Goal: Task Accomplishment & Management: Manage account settings

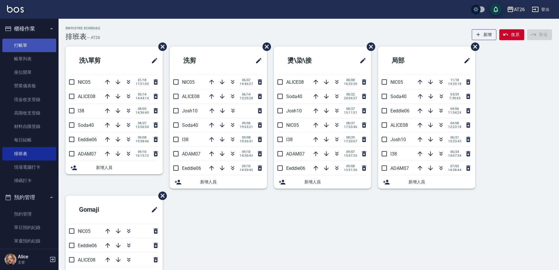
click at [30, 49] on link "打帳單" at bounding box center [29, 45] width 54 height 13
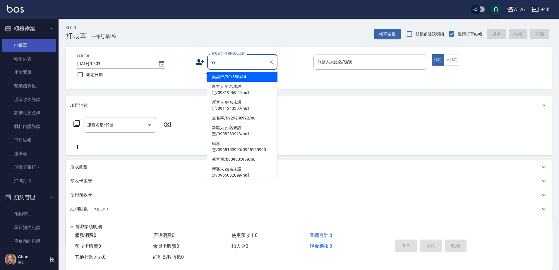
type input "吳昊軒/99/880414"
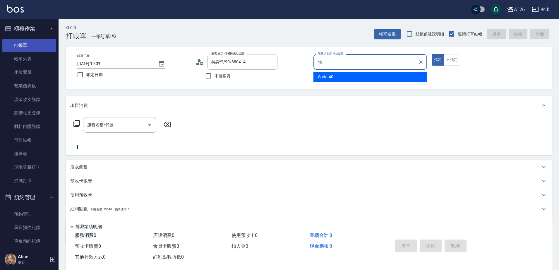
type input "Soda-40"
type button "true"
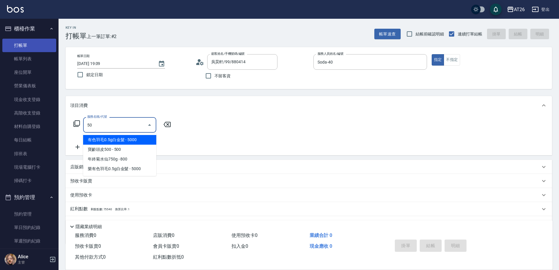
type input "501"
type input "120"
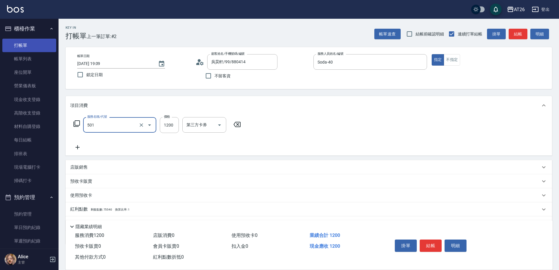
type input "染髮(501)"
type input "2"
type input "0"
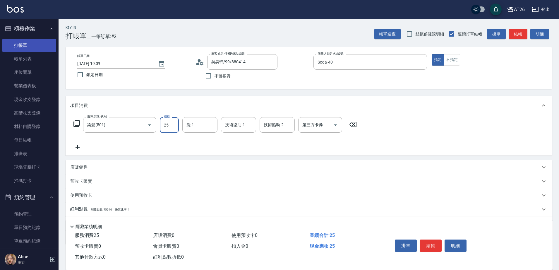
type input "250"
type input "20"
type input "2500"
type input "250"
type input "2500"
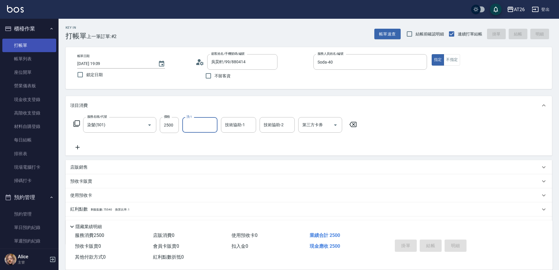
type input "0"
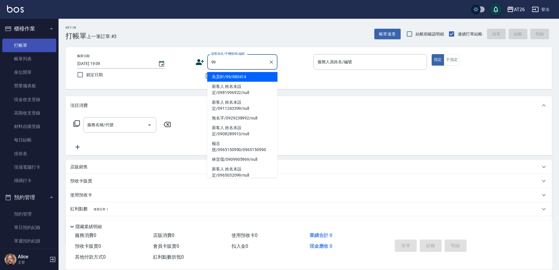
type input "吳昊軒/99/880414"
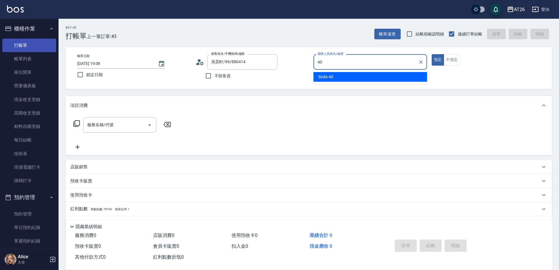
type input "Soda-40"
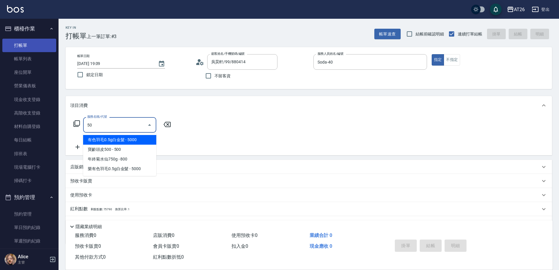
type input "501"
type input "120"
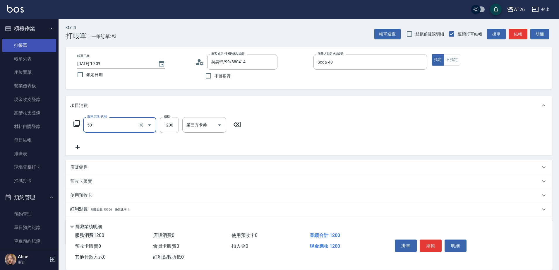
type input "染髮(501)"
type input "3"
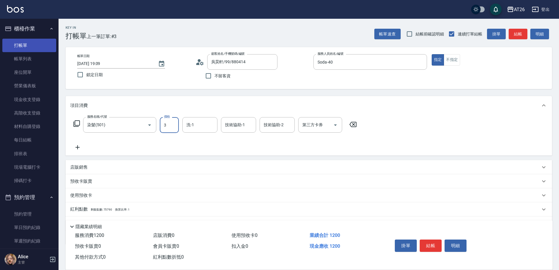
type input "0"
type input "358"
type input "30"
type input "3580"
type input "350"
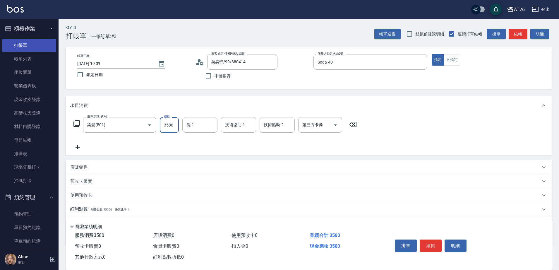
type input "3580"
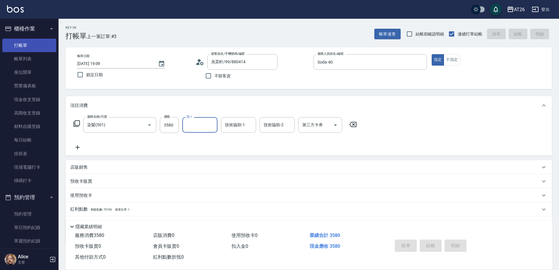
type input "2025/09/10 19:10"
type input "0"
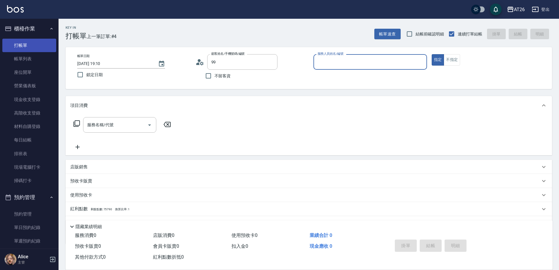
type input "吳昊軒/99/880414"
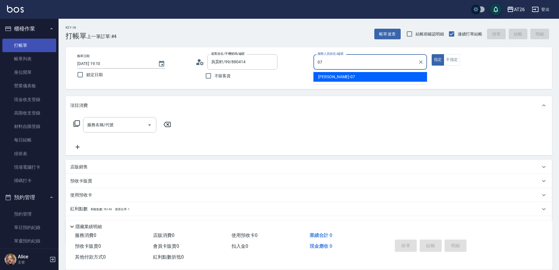
type input "ADAM-07"
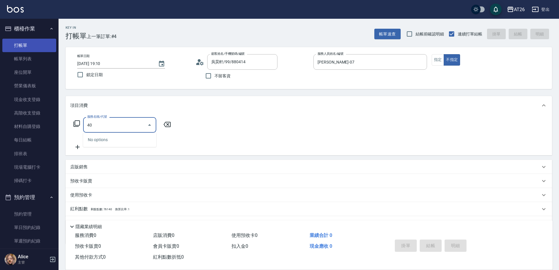
type input "401"
type input "20"
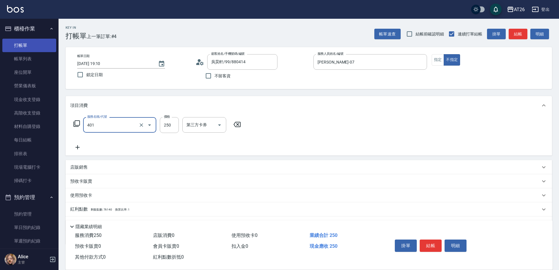
type input "剪髮(401)"
type input "2"
type input "0"
type input "200"
type input "20"
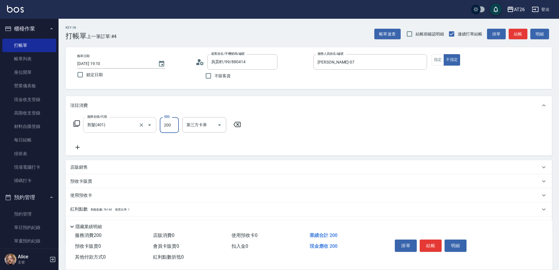
type input "200"
click at [90, 123] on input "剪髮(401)" at bounding box center [112, 125] width 52 height 10
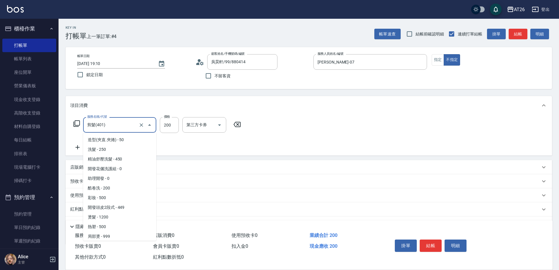
scroll to position [30, 0]
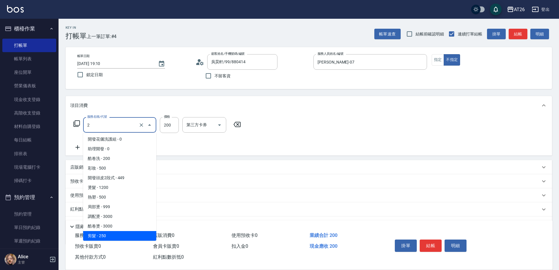
type input "20"
type input "0"
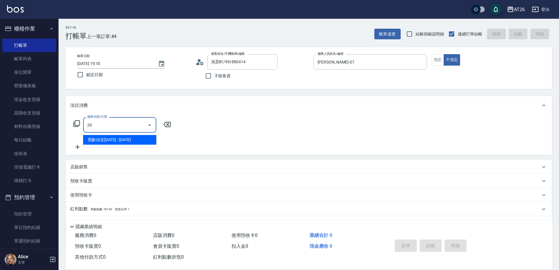
scroll to position [0, 0]
type input "201"
type input "20"
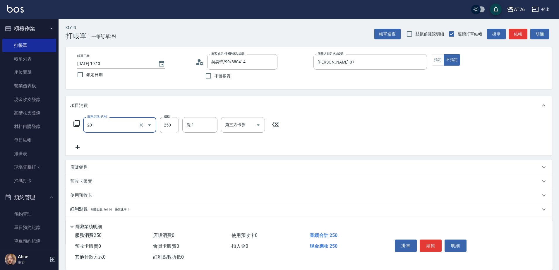
type input "洗髮(201)"
type input "2"
type input "0"
type input "200"
type input "20"
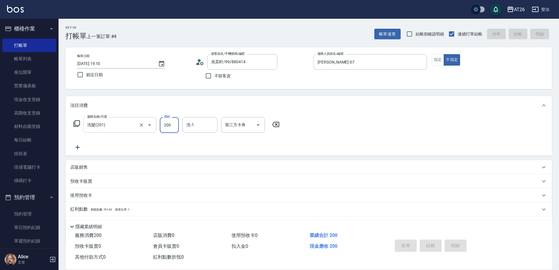
type input "0"
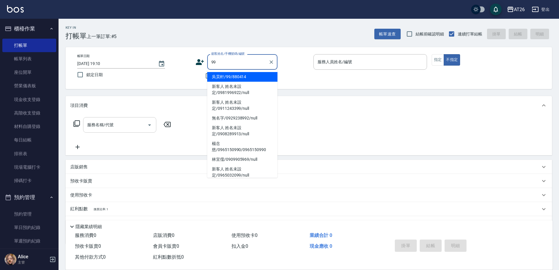
type input "吳昊軒/99/880414"
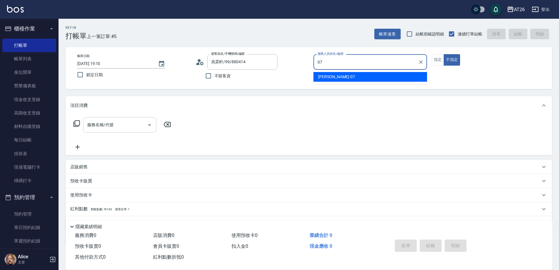
type input "ADAM-07"
type button "false"
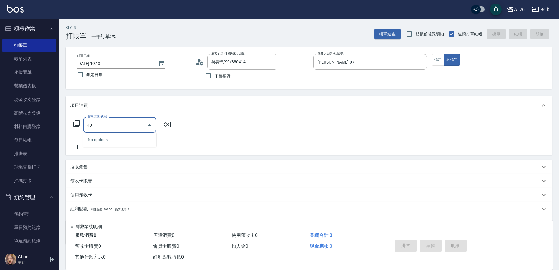
type input "401"
type input "20"
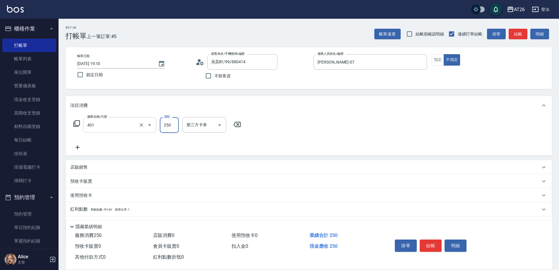
type input "剪髮(401)"
type input "7"
type input "0"
type input "700"
type input "70"
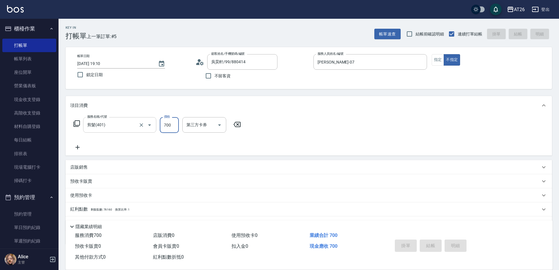
type input "0"
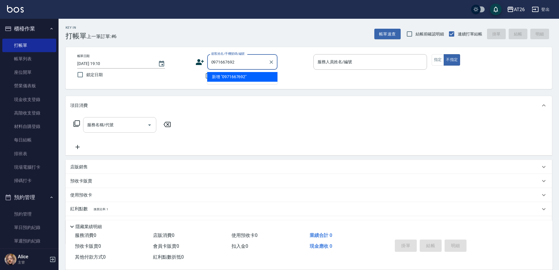
type input "0971667692"
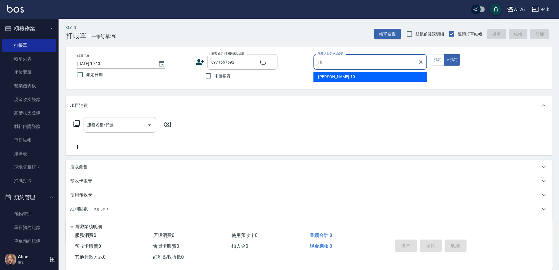
type input "10"
type input "曹睿芩/0971667692/null"
type input "[PERSON_NAME]-10"
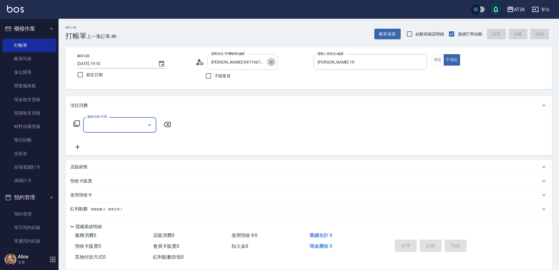
click at [269, 62] on icon "Clear" at bounding box center [272, 62] width 6 height 6
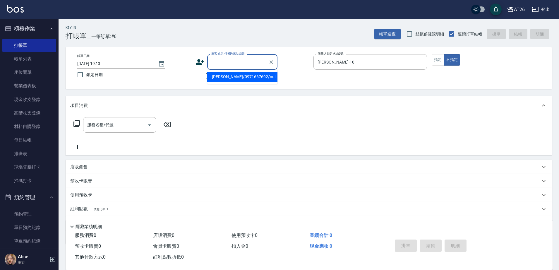
click at [244, 62] on input "顧客姓名/手機號碼/編號" at bounding box center [238, 62] width 56 height 10
type input "吳昊軒/99/880414"
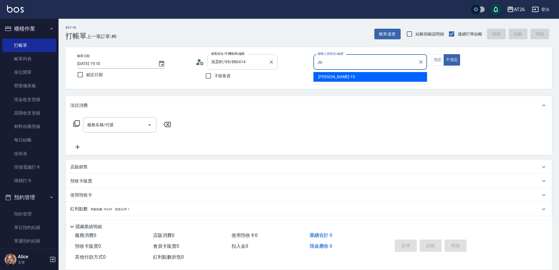
type input "J"
type input "ADAM-07"
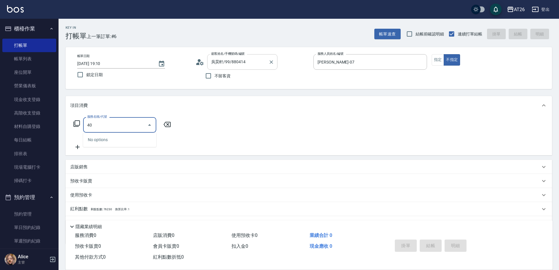
type input "401"
type input "20"
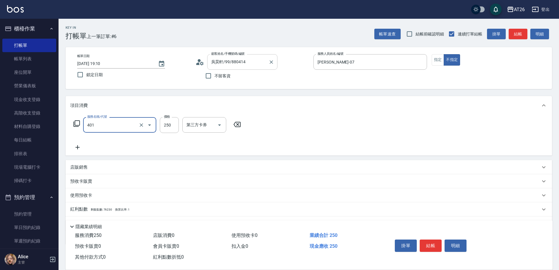
type input "剪髮(401)"
type input "4"
type input "0"
type input "400"
type input "40"
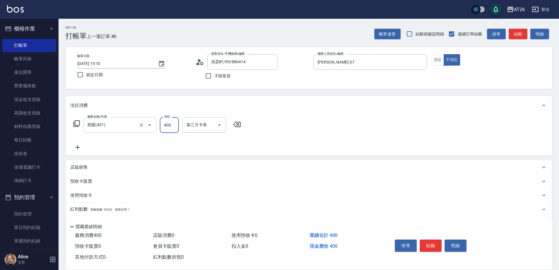
type input "400"
click at [130, 121] on input "剪髮(401)" at bounding box center [112, 125] width 52 height 10
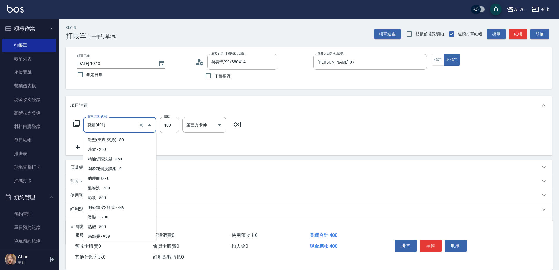
scroll to position [30, 0]
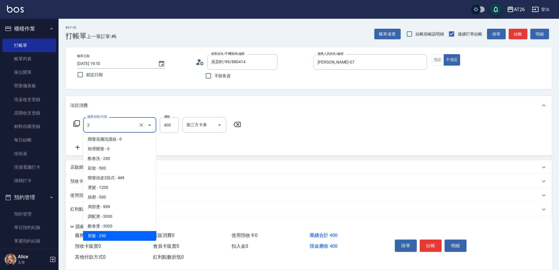
type input "20"
type input "0"
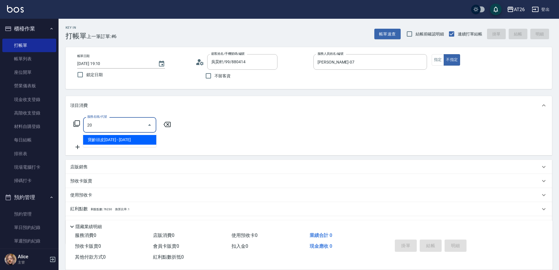
scroll to position [0, 0]
type input "201"
type input "20"
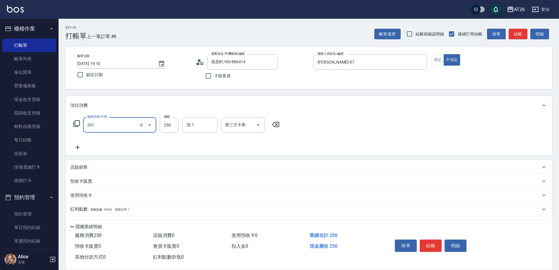
type input "洗髮(201)"
type input "4"
type input "0"
type input "400"
type input "40"
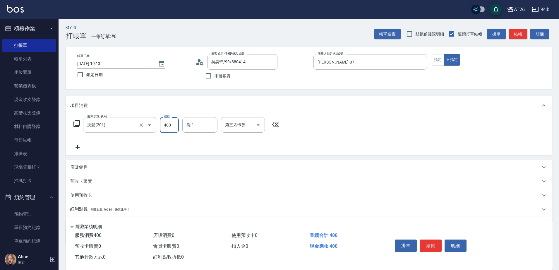
type input "400"
type input "[PERSON_NAME]-44"
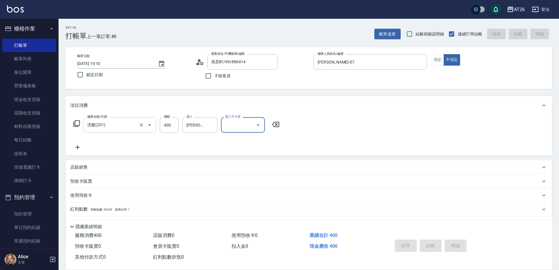
type input "2025/09/10 19:11"
type input "0"
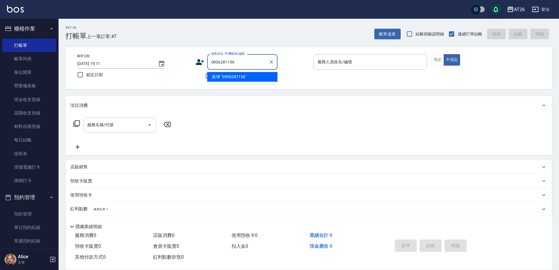
type input "0906281156"
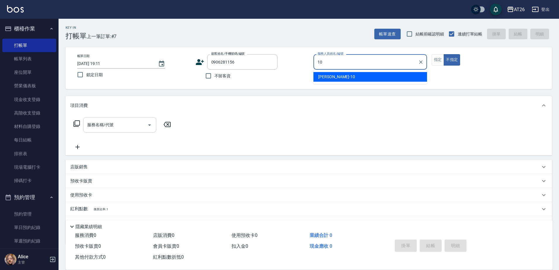
type input "[PERSON_NAME]-10"
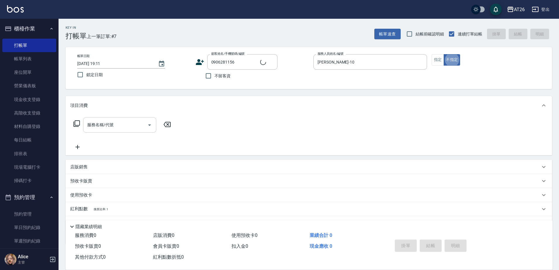
type input "無名字/0906281156/null"
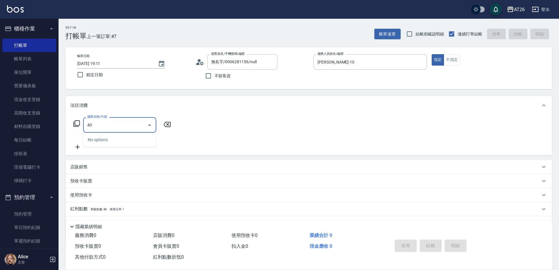
type input "401"
type input "20"
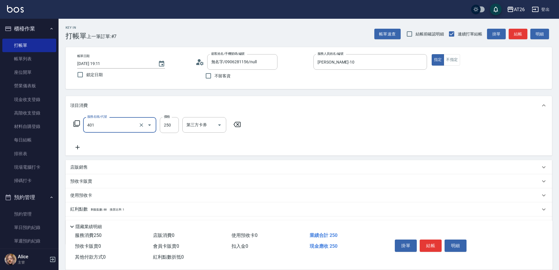
type input "剪髮(401)"
type input "8"
type input "0"
type input "800"
type input "80"
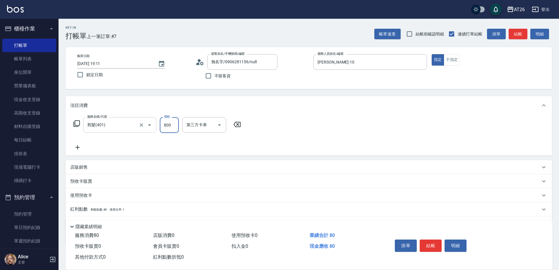
type input "800"
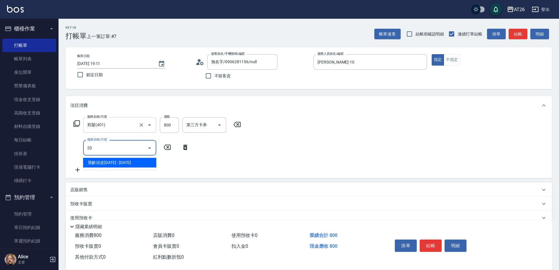
type input "201"
type input "100"
type input "洗髮(201)"
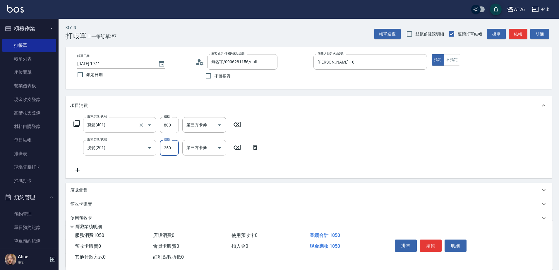
type input "0"
type input "80"
type input "[PERSON_NAME]-44"
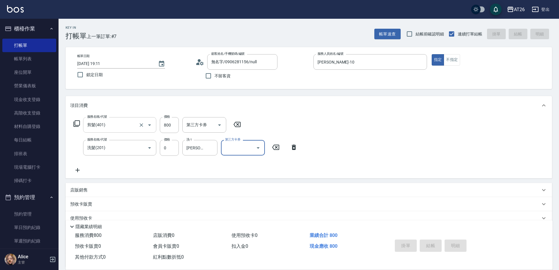
type input "2025/09/10 19:12"
type input "0"
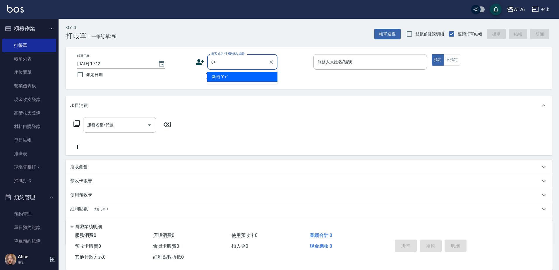
type input "0"
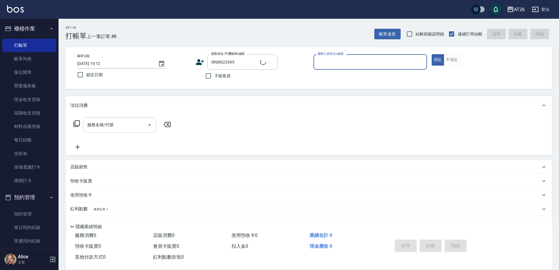
type input "新客人 姓名未設定/0968622695/null"
type input "1"
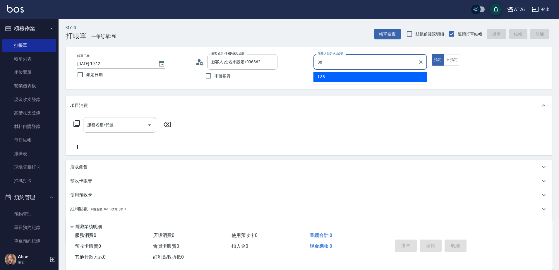
type input "l-38"
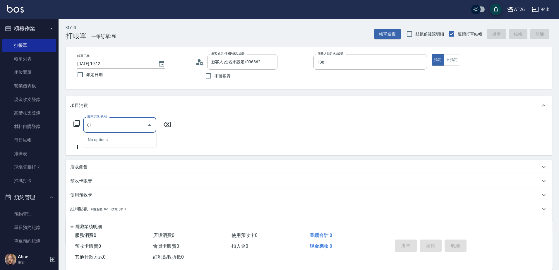
type input "0"
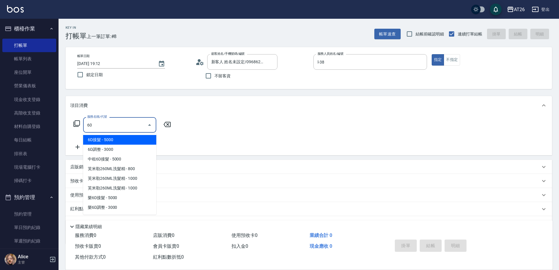
type input "601"
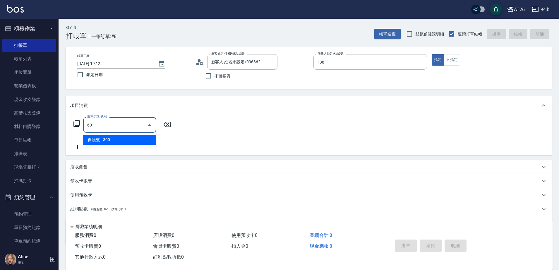
type input "30"
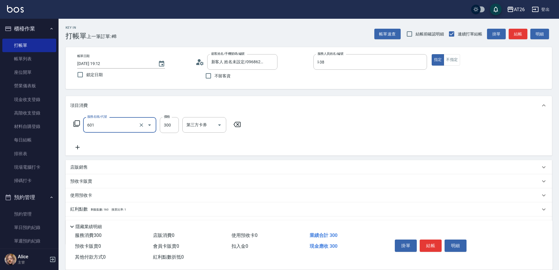
type input "自護髮(601)"
type input "13"
type input "0"
type input "130"
type input "10"
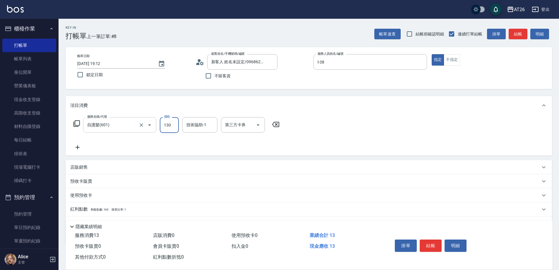
type input "1300"
type input "130"
type input "1300"
type input "NANA-23"
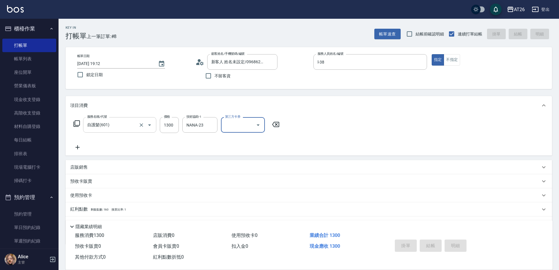
type input "0"
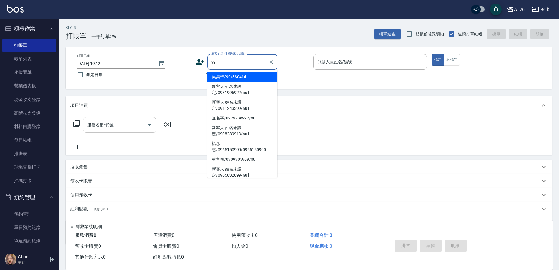
type input "吳昊軒/99/880414"
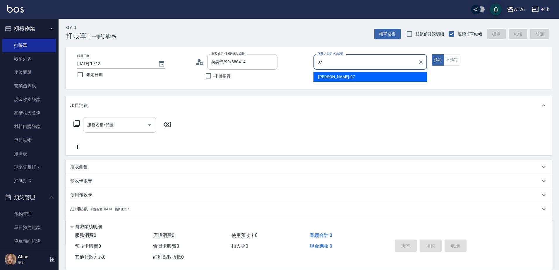
type input "ADAM-07"
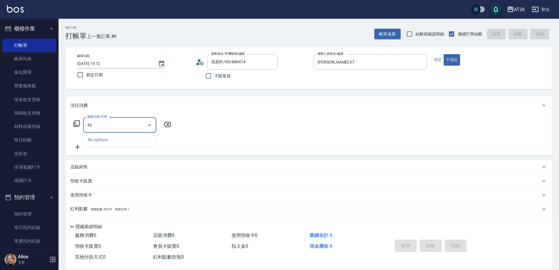
type input "401"
type input "20"
type input "剪髮(401)"
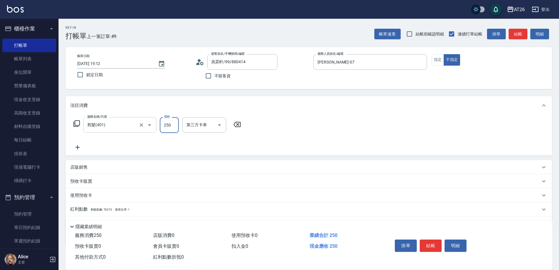
type input "7"
type input "0"
type input "700"
type input "70"
type input "700"
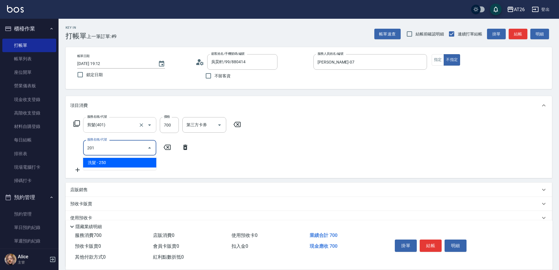
type input "201"
type input "90"
type input "洗髮(201)"
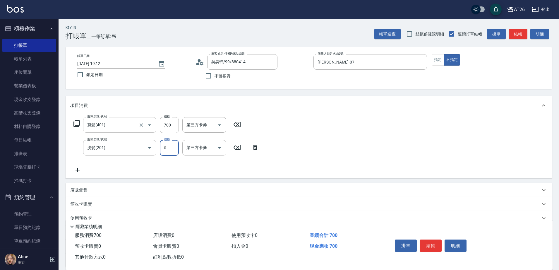
type input "70"
type input "0"
type input "[PERSON_NAME]-44"
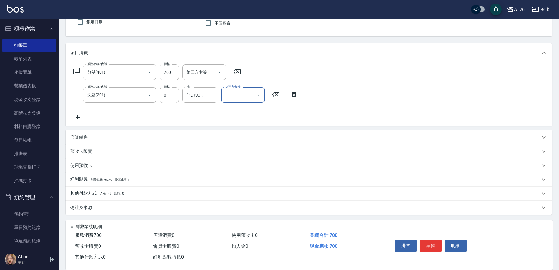
scroll to position [54, 0]
click at [98, 191] on p "其他付款方式 入金可用餘額: 0" at bounding box center [97, 193] width 54 height 6
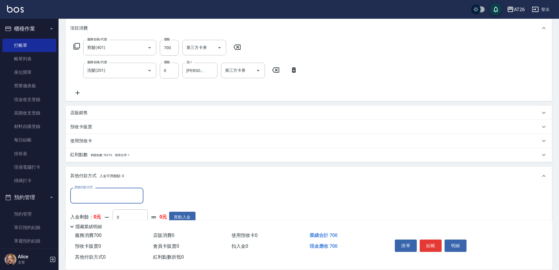
scroll to position [90, 0]
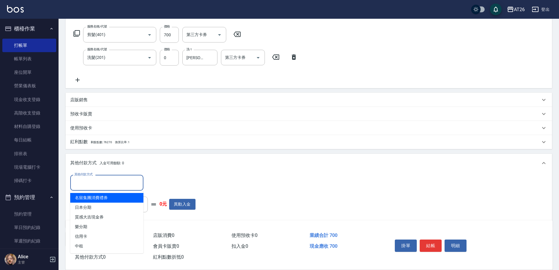
click at [98, 184] on input "其他付款方式" at bounding box center [107, 183] width 68 height 10
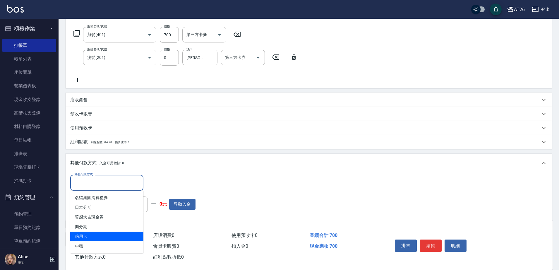
click at [93, 233] on span "信用卡" at bounding box center [106, 237] width 73 height 10
type input "信用卡"
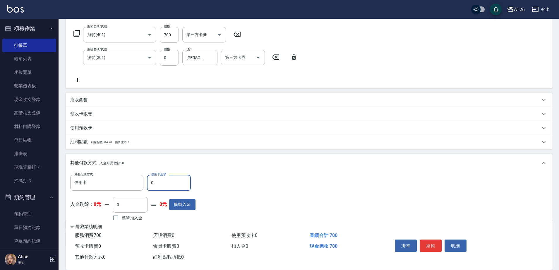
click at [156, 182] on input "0" at bounding box center [169, 183] width 44 height 16
type input "7"
type input "60"
type input "700"
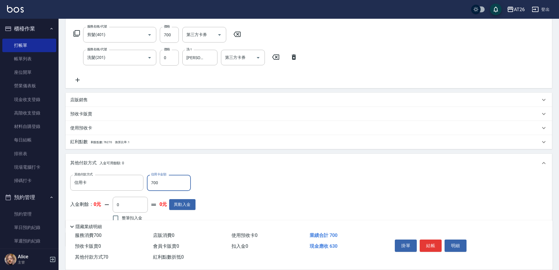
type input "0"
type input "2025/09/10 19:13"
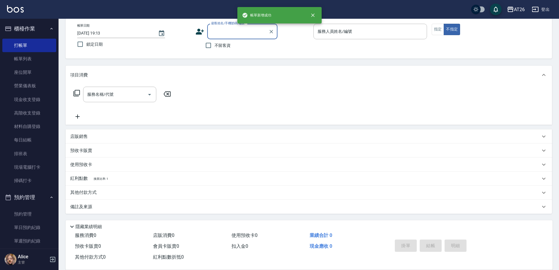
scroll to position [0, 0]
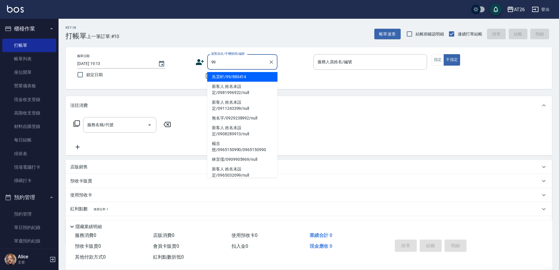
type input "吳昊軒/99/880414"
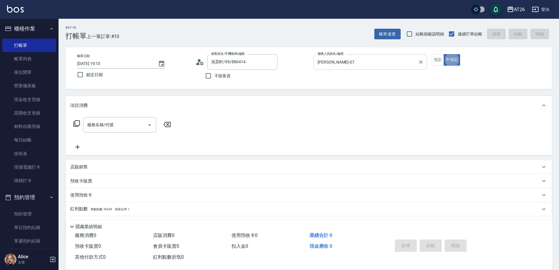
click at [332, 69] on div "ADAM-07 服務人員姓名/編號" at bounding box center [371, 62] width 114 height 16
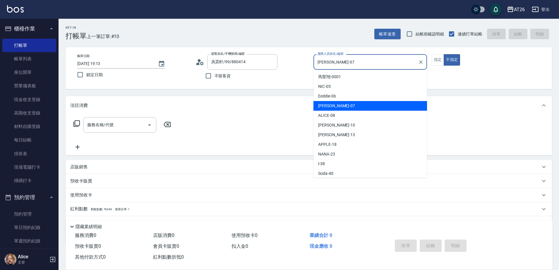
click at [332, 69] on div "ADAM-07 服務人員姓名/編號" at bounding box center [371, 62] width 114 height 16
click at [335, 65] on input "ADAM-07" at bounding box center [366, 62] width 100 height 10
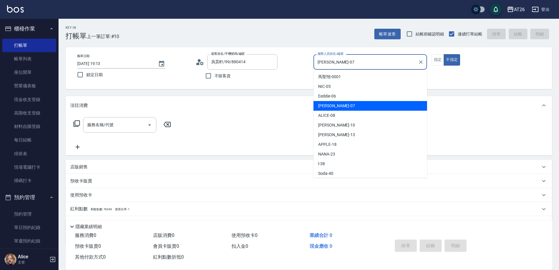
click at [335, 65] on input "ADAM-07" at bounding box center [366, 62] width 100 height 10
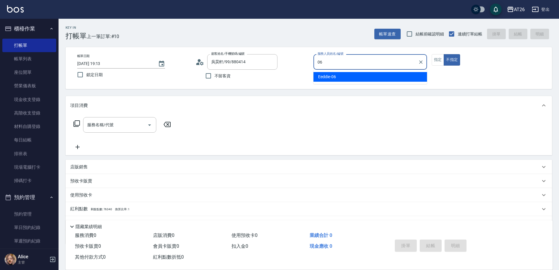
type input "Eeddie-06"
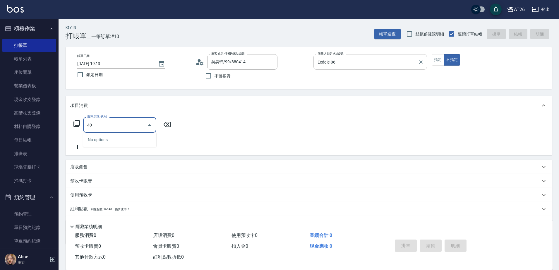
type input "401"
type input "20"
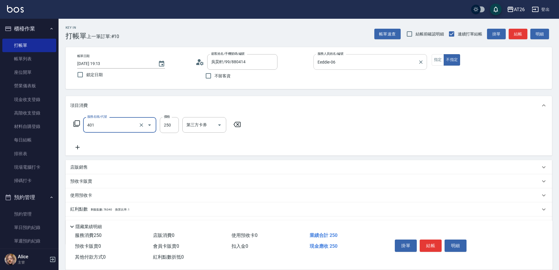
type input "剪髮(401)"
type input "7"
type input "0"
type input "700"
type input "70"
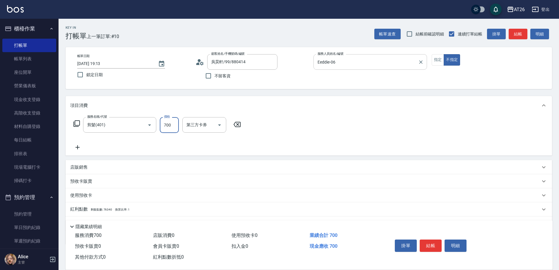
type input "700"
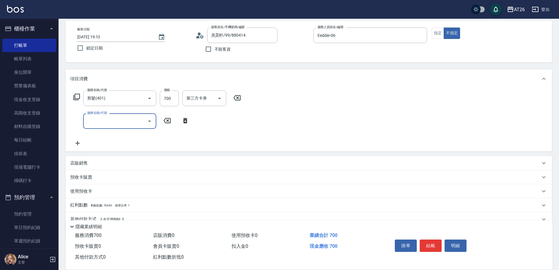
scroll to position [53, 0]
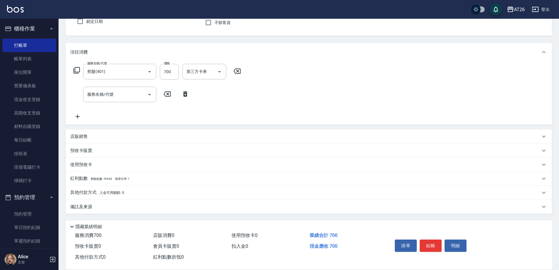
click at [65, 98] on div "Key In 打帳單 上一筆訂單:#10 帳單速查 結帳前確認明細 連續打單結帳 掛單 結帳 明細 帳單日期 2025/09/10 19:13 鎖定日期 顧客…" at bounding box center [309, 117] width 501 height 305
click at [105, 194] on span "入金可用餘額: 0" at bounding box center [112, 193] width 25 height 4
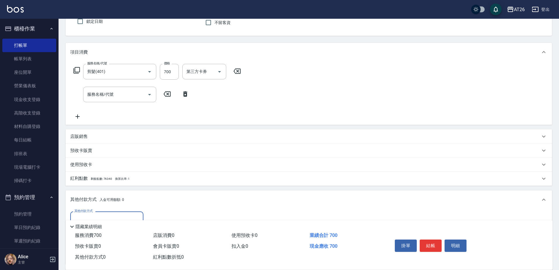
scroll to position [122, 0]
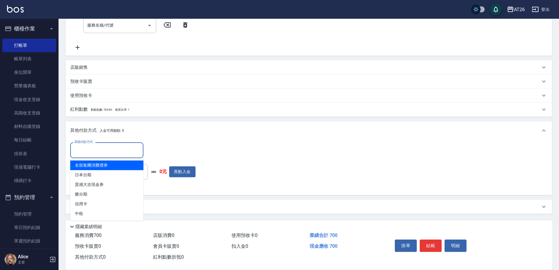
click at [91, 153] on input "其他付款方式" at bounding box center [107, 150] width 68 height 10
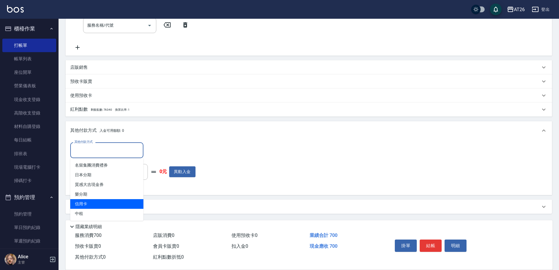
click at [93, 207] on span "信用卡" at bounding box center [106, 204] width 73 height 10
type input "信用卡"
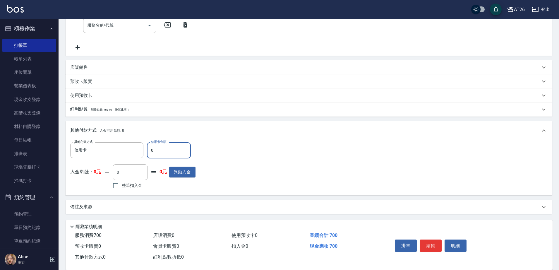
click at [172, 149] on input "0" at bounding box center [169, 150] width 44 height 16
type input "7"
type input "60"
type input "700"
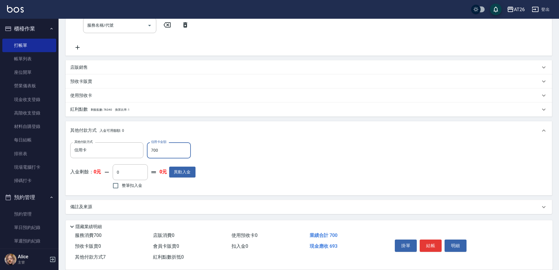
type input "0"
type input "2025/09/10 19:14"
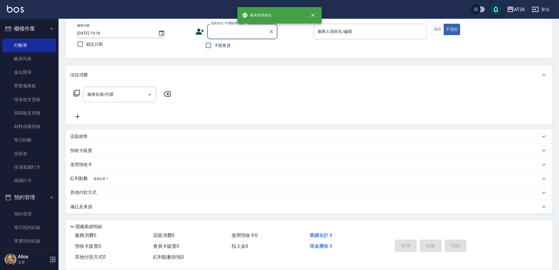
scroll to position [0, 0]
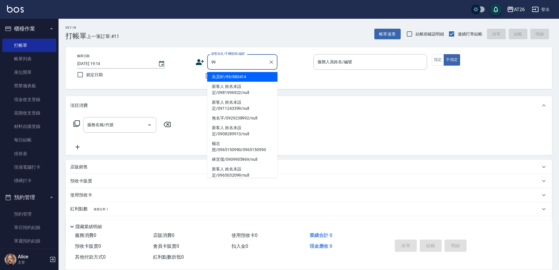
type input "吳昊軒/99/880414"
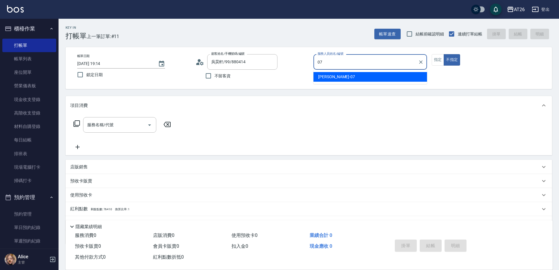
type input "ADAM-07"
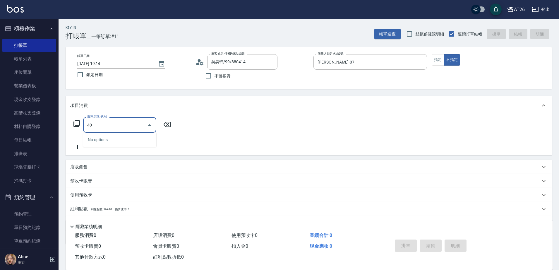
type input "401"
type input "20"
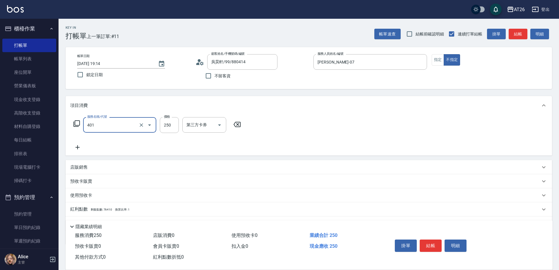
type input "剪髮(401)"
type input "7"
type input "0"
type input "700"
type input "70"
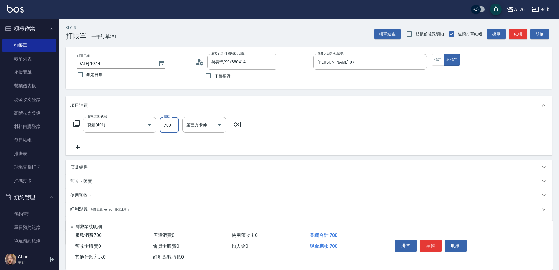
type input "700"
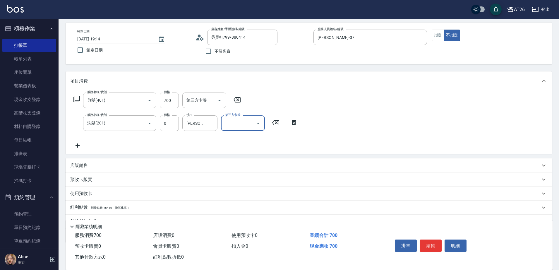
scroll to position [54, 0]
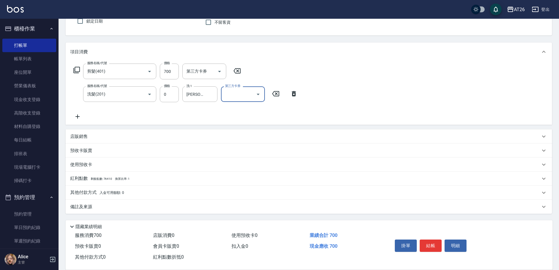
click at [96, 192] on p "其他付款方式 入金可用餘額: 0" at bounding box center [97, 193] width 54 height 6
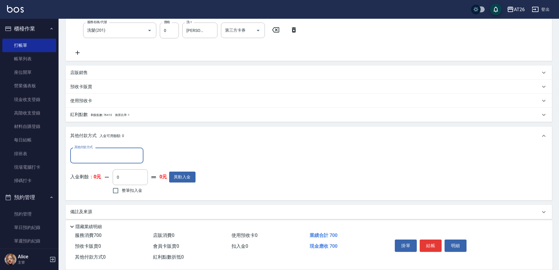
scroll to position [123, 0]
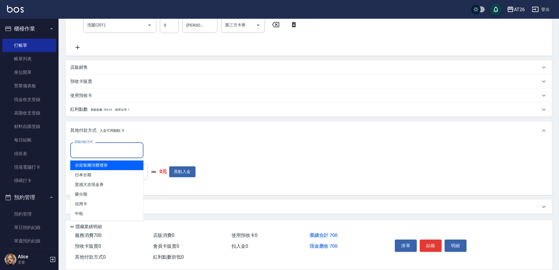
click at [93, 151] on input "其他付款方式" at bounding box center [107, 150] width 68 height 10
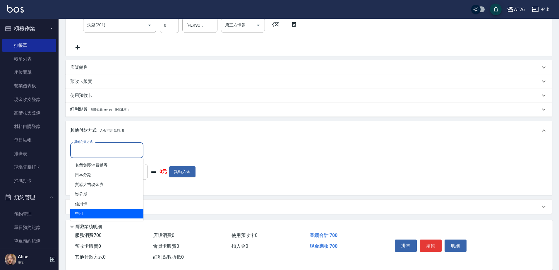
click at [103, 204] on span "信用卡" at bounding box center [106, 204] width 73 height 10
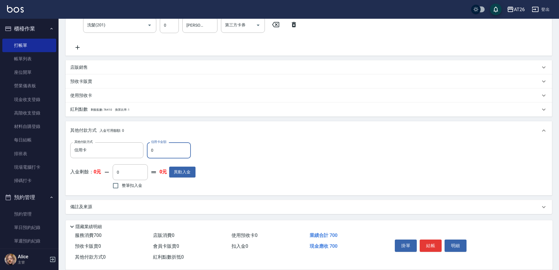
click at [163, 152] on input "0" at bounding box center [169, 150] width 44 height 16
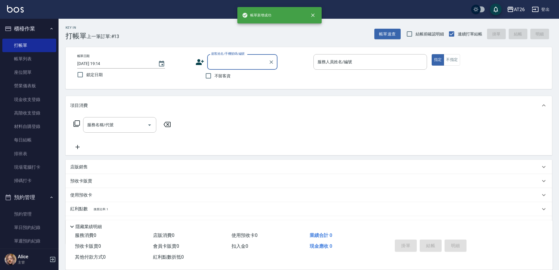
scroll to position [0, 0]
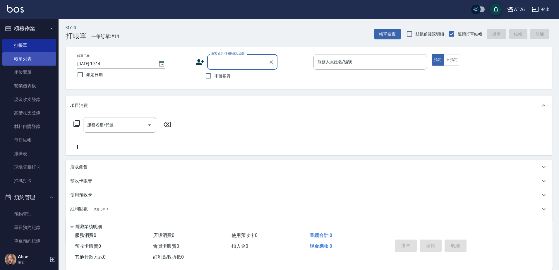
click at [38, 59] on link "帳單列表" at bounding box center [29, 58] width 54 height 13
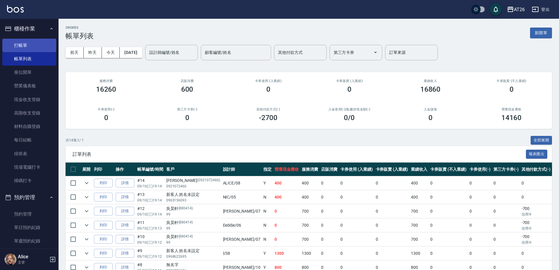
click at [30, 51] on link "打帳單" at bounding box center [29, 45] width 54 height 13
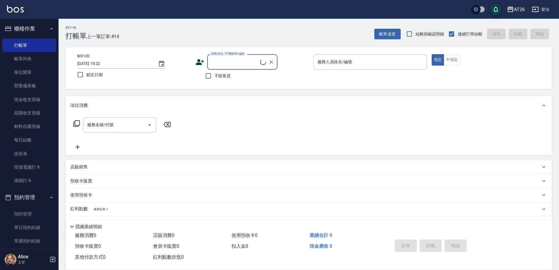
click at [227, 64] on input "顧客姓名/手機號碼/編號" at bounding box center [235, 62] width 50 height 10
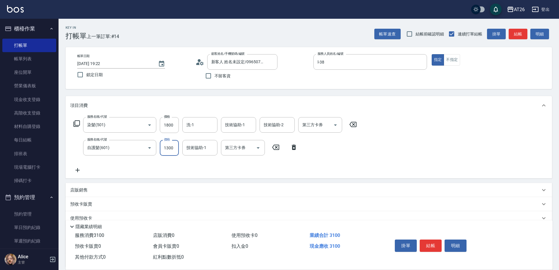
click at [99, 190] on div "店販銷售" at bounding box center [305, 190] width 470 height 6
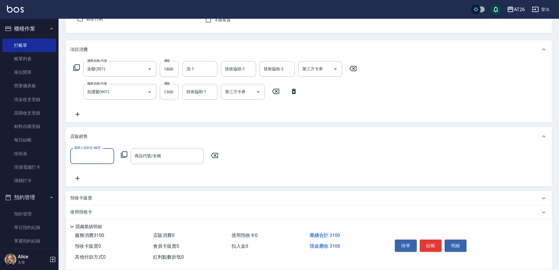
scroll to position [104, 0]
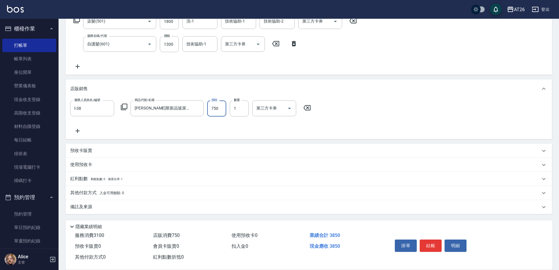
click at [88, 194] on p "其他付款方式 入金可用餘額: 0" at bounding box center [97, 193] width 54 height 6
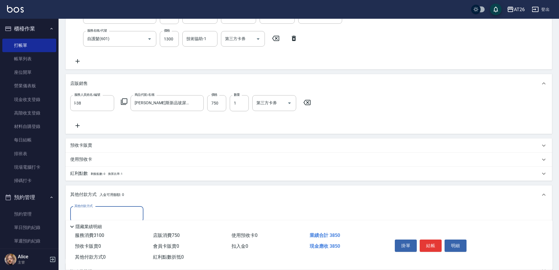
scroll to position [140, 0]
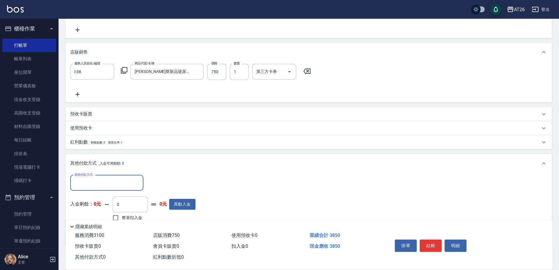
click at [90, 182] on input "其他付款方式" at bounding box center [107, 183] width 68 height 10
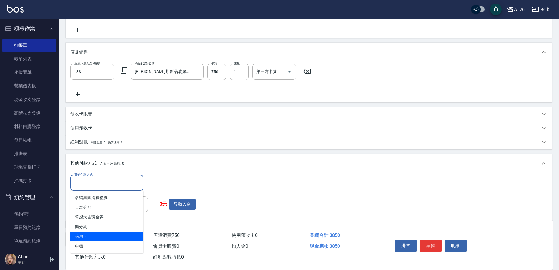
click at [92, 237] on span "信用卡" at bounding box center [106, 237] width 73 height 10
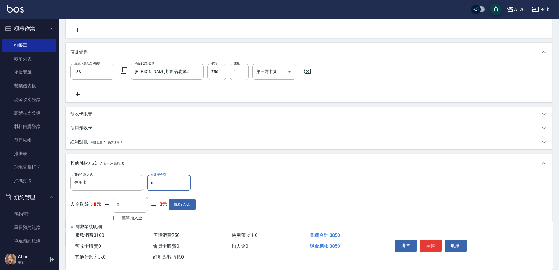
click at [161, 182] on input "0" at bounding box center [169, 183] width 44 height 16
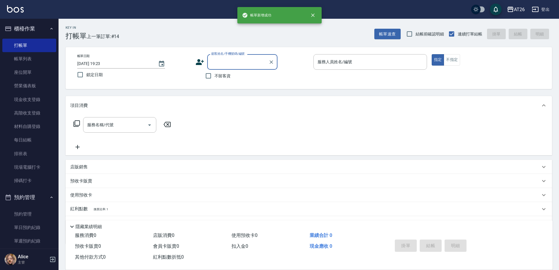
scroll to position [0, 0]
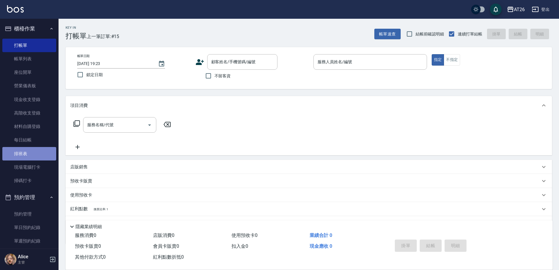
click at [30, 153] on link "排班表" at bounding box center [29, 153] width 54 height 13
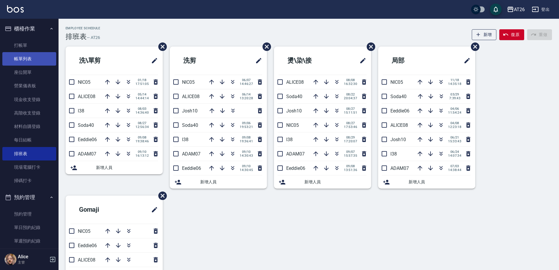
click at [37, 53] on link "帳單列表" at bounding box center [29, 58] width 54 height 13
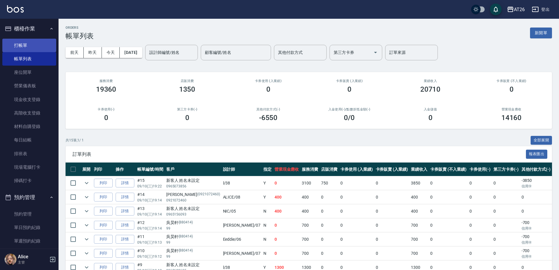
click at [24, 49] on link "打帳單" at bounding box center [29, 45] width 54 height 13
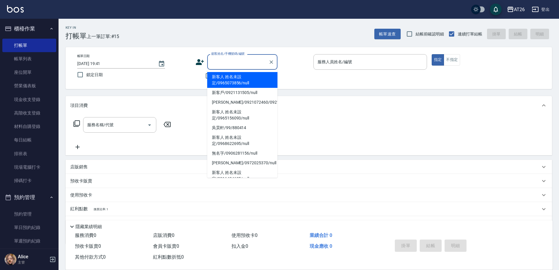
click at [215, 60] on input "顧客姓名/手機號碼/編號" at bounding box center [238, 62] width 56 height 10
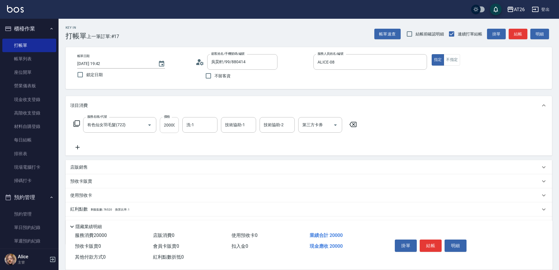
click at [167, 128] on input "20000" at bounding box center [169, 125] width 19 height 16
click at [171, 130] on input "20000" at bounding box center [169, 125] width 19 height 16
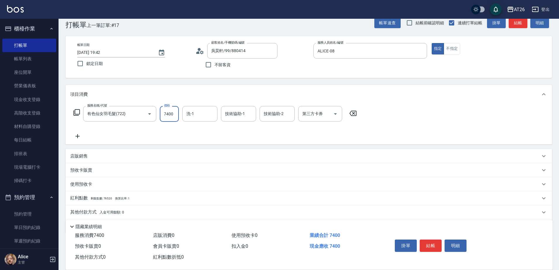
scroll to position [31, 0]
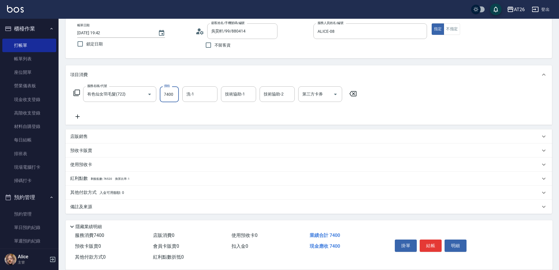
click at [102, 192] on span "入金可用餘額: 0" at bounding box center [112, 193] width 25 height 4
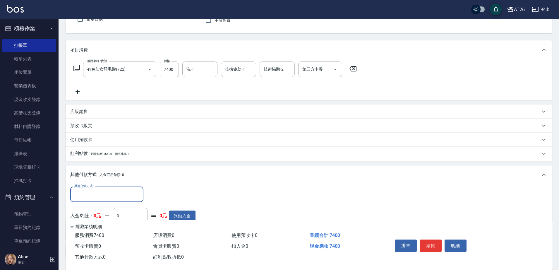
scroll to position [100, 0]
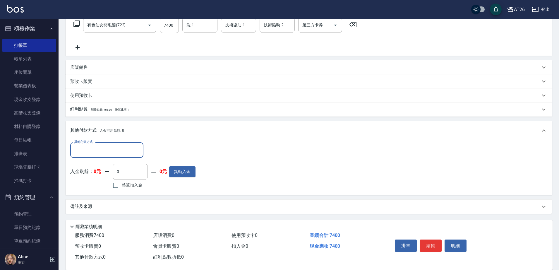
click at [88, 156] on div "其他付款方式" at bounding box center [106, 150] width 73 height 16
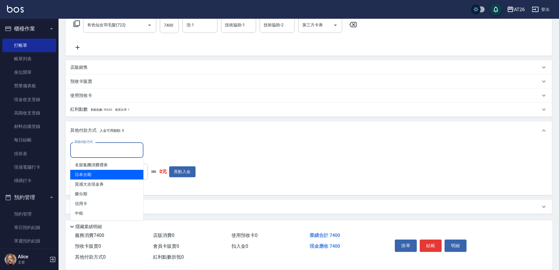
click at [94, 177] on span "日本分期" at bounding box center [106, 175] width 73 height 10
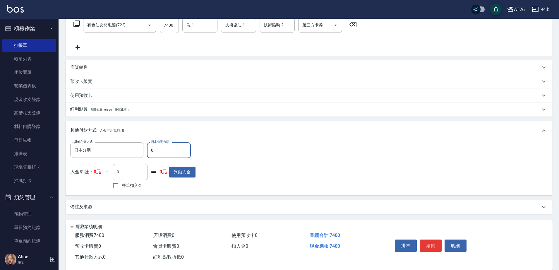
click at [163, 153] on input "0" at bounding box center [169, 150] width 44 height 16
click at [209, 120] on div "項目消費 服務名稱/代號 有色仙女羽毛髮(722) 服務名稱/代號 價格 7400 價格 洗-1 洗-1 技術協助-1 技術協助-1 技術協助-2 技術協助-…" at bounding box center [309, 105] width 487 height 218
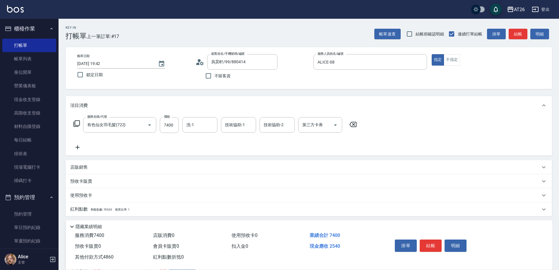
click at [163, 93] on div "Key In 打帳單 上一筆訂單:#17 帳單速查 結帳前確認明細 連續打單結帳 掛單 結帳 明細 帳單日期 2025/09/10 19:42 鎖定日期 顧客…" at bounding box center [309, 194] width 501 height 351
click at [180, 94] on div "Key In 打帳單 上一筆訂單:#17 帳單速查 結帳前確認明細 連續打單結帳 掛單 結帳 明細 帳單日期 2025/09/10 19:42 鎖定日期 顧客…" at bounding box center [309, 194] width 501 height 351
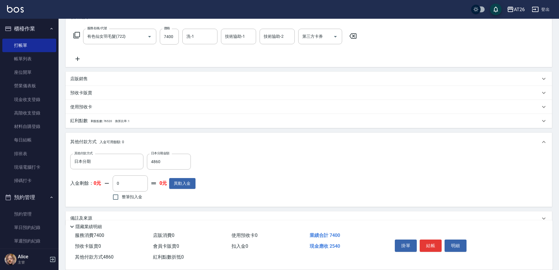
scroll to position [100, 0]
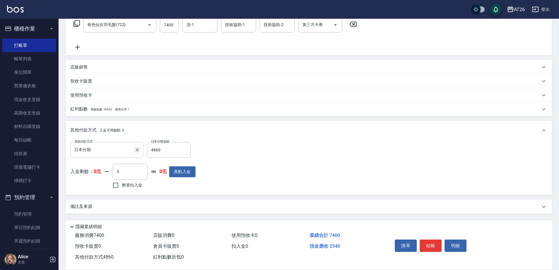
click at [136, 151] on icon "Clear" at bounding box center [138, 150] width 4 height 4
click at [188, 120] on div "項目消費 服務名稱/代號 有色仙女羽毛髮(722) 服務名稱/代號 價格 7400 價格 洗-1 洗-1 技術協助-1 技術協助-1 技術協助-2 技術協助-…" at bounding box center [309, 104] width 487 height 217
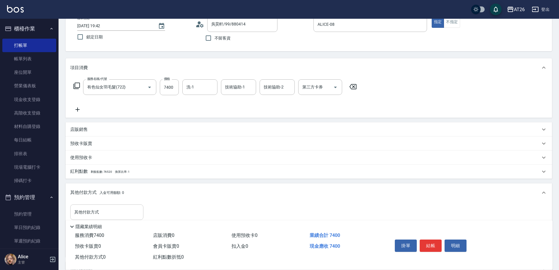
scroll to position [0, 0]
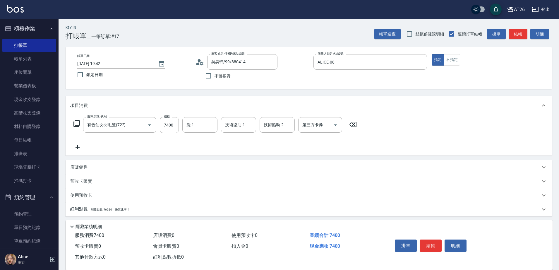
click at [238, 94] on div "Key In 打帳單 上一筆訂單:#17 帳單速查 結帳前確認明細 連續打單結帳 掛單 結帳 明細 帳單日期 2025/09/10 19:42 鎖定日期 顧客…" at bounding box center [309, 194] width 501 height 351
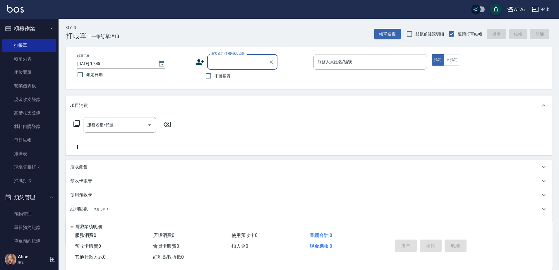
click at [235, 66] on input "顧客姓名/手機號碼/編號" at bounding box center [238, 62] width 56 height 10
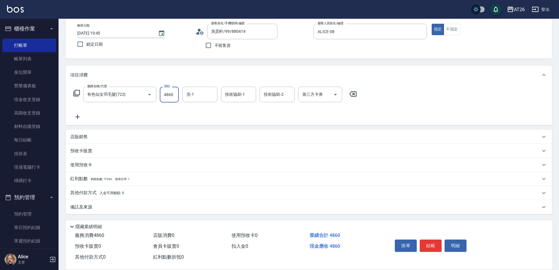
scroll to position [31, 0]
click at [95, 190] on p "其他付款方式 入金可用餘額: 0" at bounding box center [97, 193] width 54 height 6
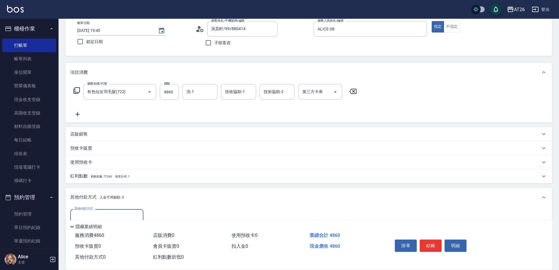
scroll to position [67, 0]
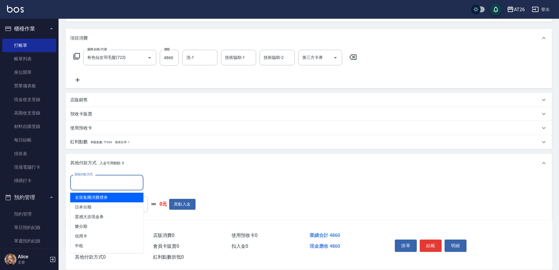
click at [101, 183] on input "其他付款方式" at bounding box center [107, 183] width 68 height 10
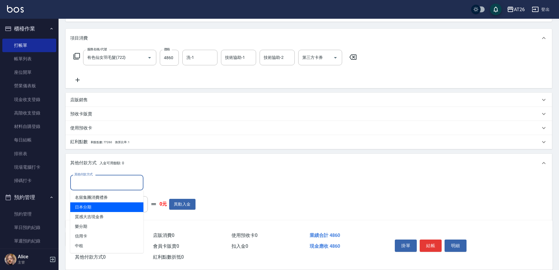
click at [103, 208] on span "日本分期" at bounding box center [106, 207] width 73 height 10
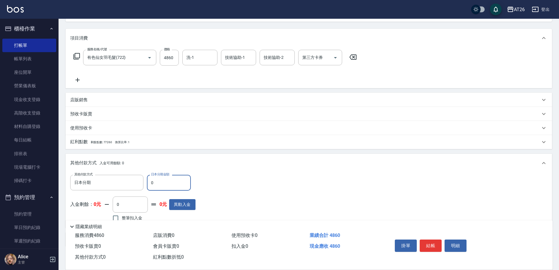
click at [172, 185] on input "0" at bounding box center [169, 183] width 44 height 16
click at [235, 151] on div "項目消費 服務名稱/代號 有色仙女羽毛髮(722) 服務名稱/代號 價格 4860 價格 洗-1 洗-1 技術協助-1 技術協助-1 技術協助-2 技術協助-…" at bounding box center [309, 138] width 487 height 218
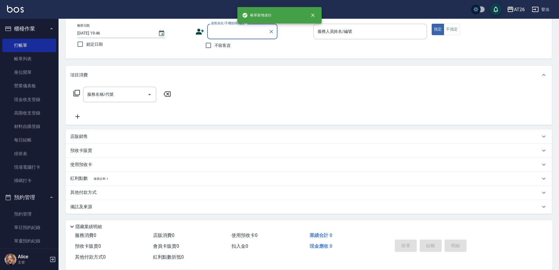
scroll to position [0, 0]
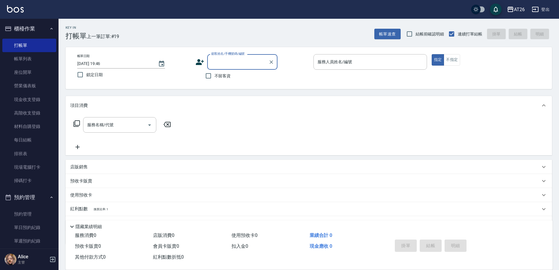
click at [236, 60] on input "顧客姓名/手機號碼/編號" at bounding box center [238, 62] width 56 height 10
drag, startPoint x: 30, startPoint y: 61, endPoint x: 133, endPoint y: 86, distance: 105.4
click at [30, 61] on link "帳單列表" at bounding box center [29, 58] width 54 height 13
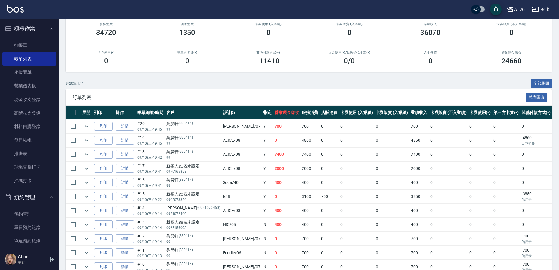
scroll to position [73, 0]
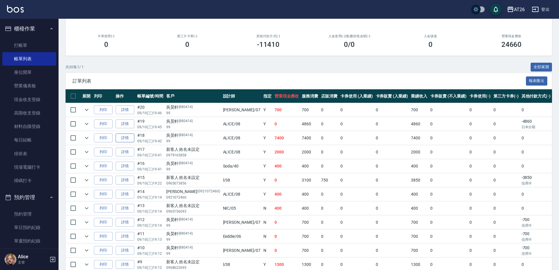
click at [127, 136] on link "詳情" at bounding box center [125, 138] width 19 height 9
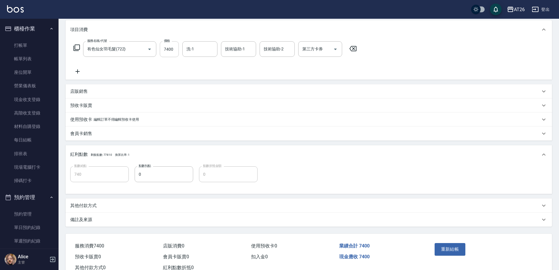
scroll to position [59, 0]
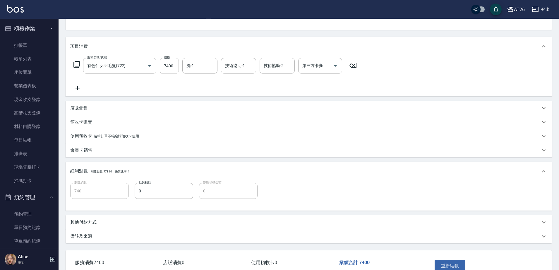
click at [173, 66] on input "7400" at bounding box center [169, 66] width 19 height 16
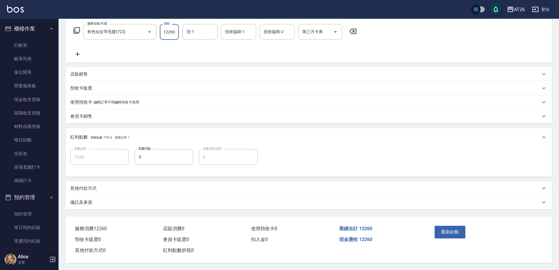
click at [94, 185] on p "其他付款方式" at bounding box center [83, 188] width 26 height 6
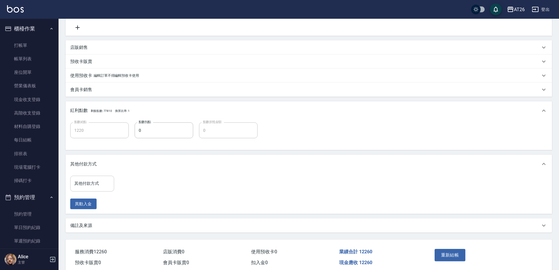
scroll to position [132, 0]
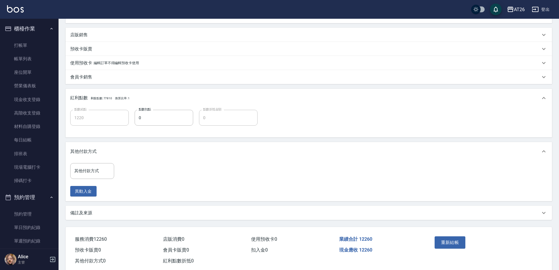
click at [98, 182] on div "其他付款方式 其他付款方式 異動入金" at bounding box center [93, 179] width 47 height 33
click at [98, 176] on input "其他付款方式" at bounding box center [92, 171] width 39 height 10
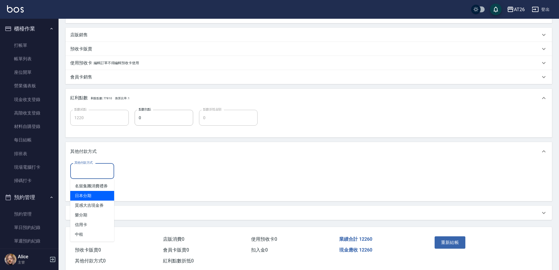
click at [95, 193] on span "日本分期" at bounding box center [92, 196] width 44 height 10
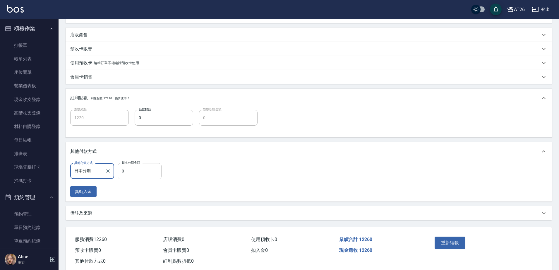
click at [136, 171] on input "0" at bounding box center [140, 171] width 44 height 16
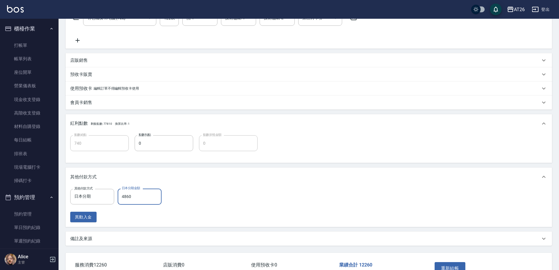
scroll to position [146, 0]
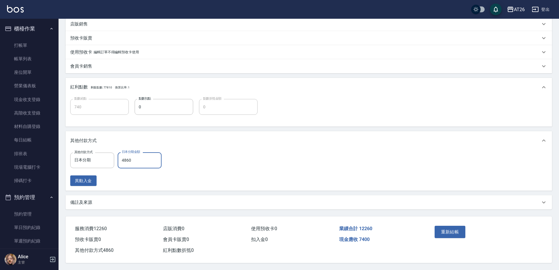
click at [191, 127] on div "項目消費 服務名稱/代號 有色仙女羽毛髮(722) 服務名稱/代號 價格 12260 價格 洗-1 洗-1 技術協助-1 技術協助-1 技術協助-2 技術協助…" at bounding box center [309, 81] width 487 height 257
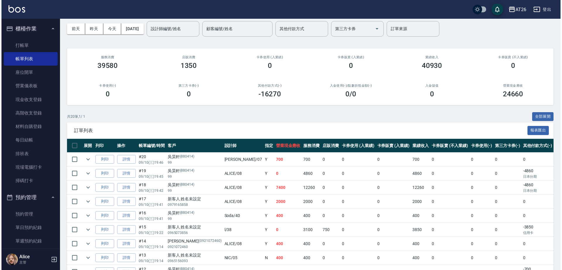
scroll to position [37, 0]
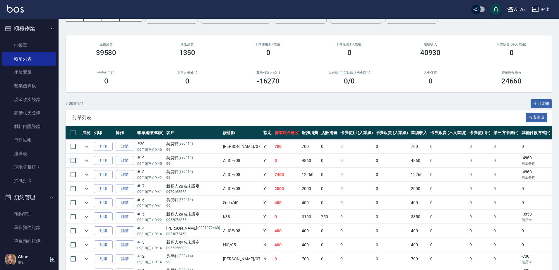
click at [75, 162] on input "checkbox" at bounding box center [73, 160] width 12 height 12
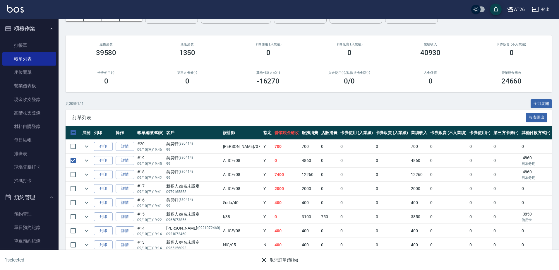
click at [275, 263] on button "取消訂單(預約)" at bounding box center [279, 260] width 42 height 11
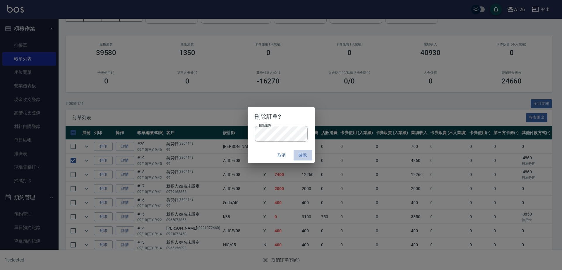
click at [303, 153] on button "確認" at bounding box center [303, 155] width 19 height 11
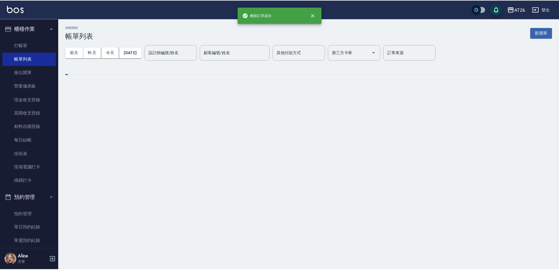
scroll to position [0, 0]
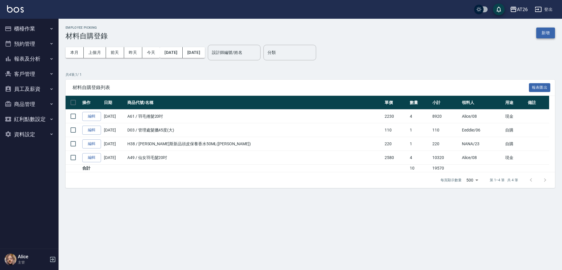
click at [553, 35] on button "新增" at bounding box center [546, 33] width 19 height 11
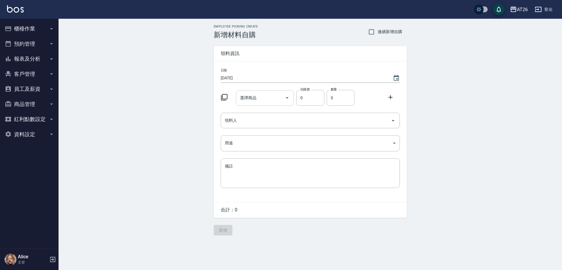
click at [282, 91] on div "選擇商品" at bounding box center [265, 98] width 58 height 16
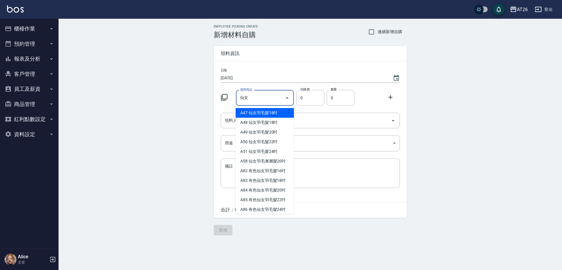
type input "仙女羽毛髮20吋"
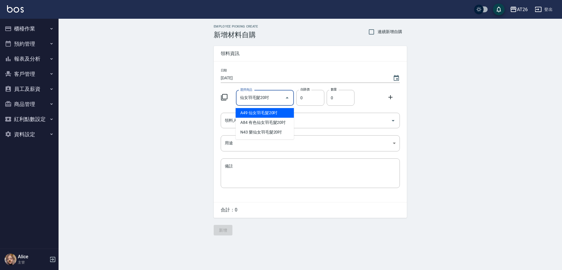
click at [264, 115] on li "A49 仙女羽毛髮20吋" at bounding box center [265, 113] width 58 height 10
type input "2580"
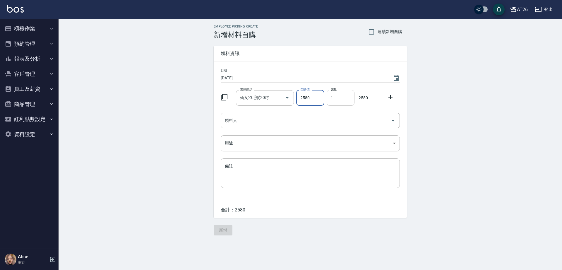
click at [337, 93] on input "1" at bounding box center [341, 98] width 28 height 16
type input "3"
click at [438, 134] on div "Employee Picking Create 新增材料自購 連續新增自購 領料資訊 日期 2025/09/10 選擇商品 仙女羽毛髮20吋 選擇商品 自購價…" at bounding box center [311, 130] width 504 height 223
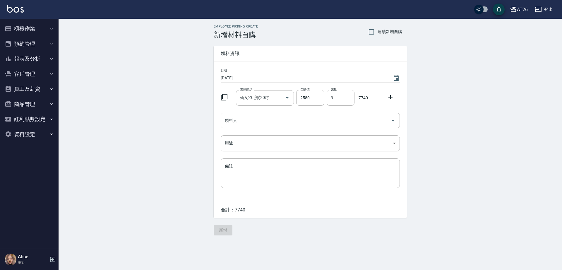
click at [286, 114] on div "領料人" at bounding box center [310, 121] width 179 height 16
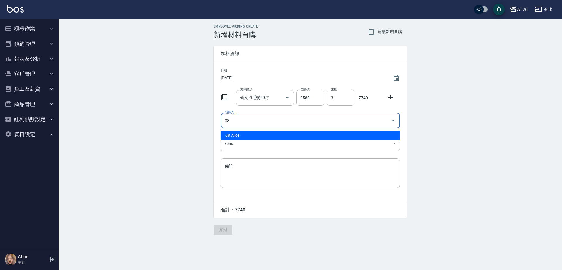
type input "08 Alice"
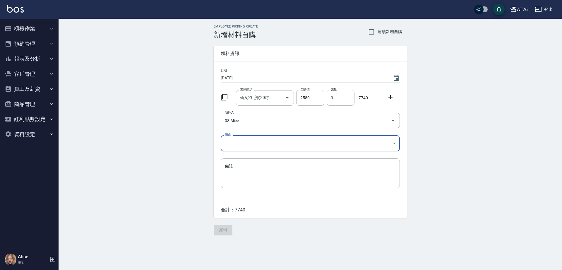
click at [277, 146] on body "AT26 登出 櫃檯作業 打帳單 帳單列表 座位開單 營業儀表板 現金收支登錄 高階收支登錄 材料自購登錄 每日結帳 排班表 現場電腦打卡 掃碼打卡 預約管理…" at bounding box center [281, 135] width 562 height 270
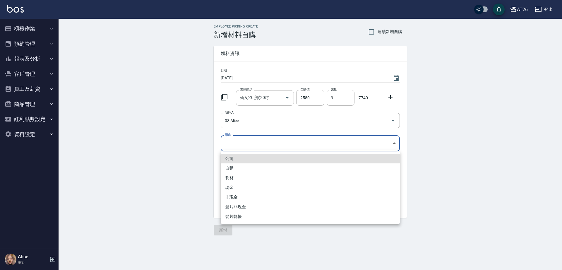
click at [271, 178] on li "耗材" at bounding box center [310, 178] width 179 height 10
type input "耗材"
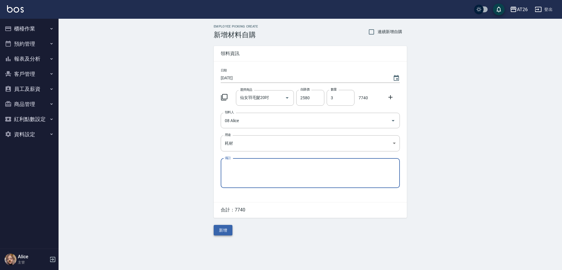
click at [223, 233] on button "新增" at bounding box center [223, 230] width 19 height 11
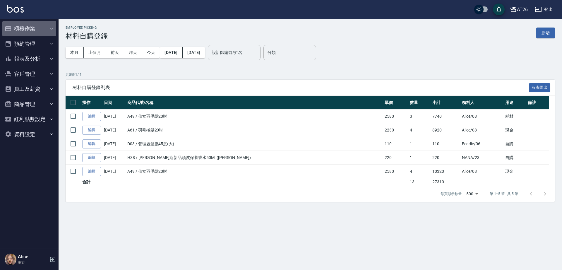
click at [48, 23] on button "櫃檯作業" at bounding box center [29, 28] width 54 height 15
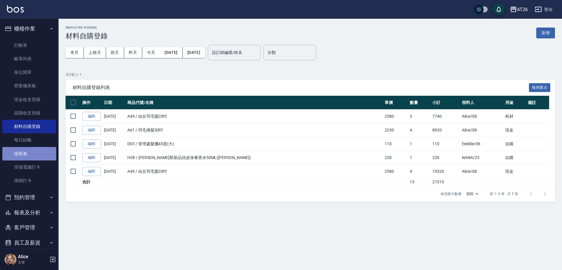
click at [34, 149] on link "排班表" at bounding box center [29, 153] width 54 height 13
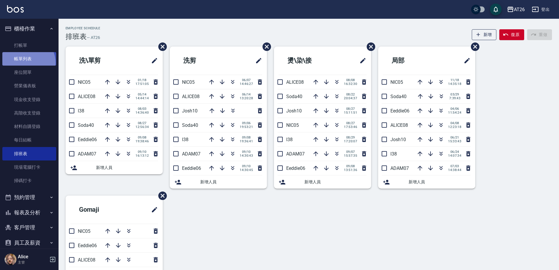
click at [26, 63] on link "帳單列表" at bounding box center [29, 58] width 54 height 13
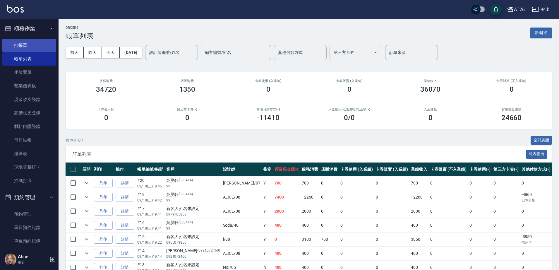
click at [29, 46] on link "打帳單" at bounding box center [29, 45] width 54 height 13
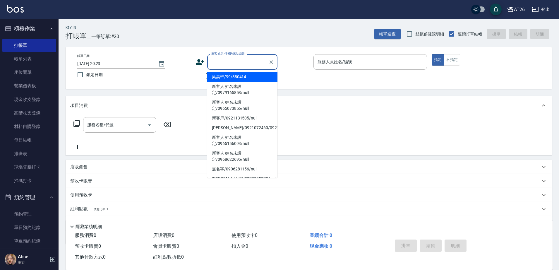
click at [230, 62] on input "顧客姓名/手機號碼/編號" at bounding box center [238, 62] width 56 height 10
type input "吳昊軒/99/880414"
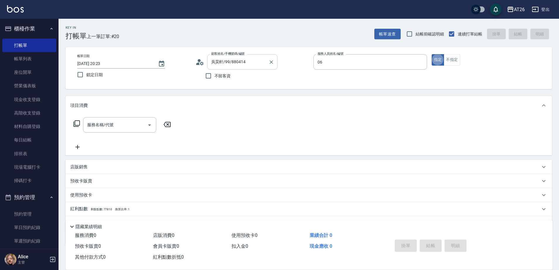
type input "Eeddie-06"
type button "true"
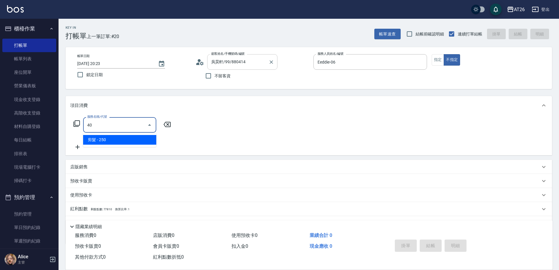
type input "4"
type input "洗髮(201)"
type input "20"
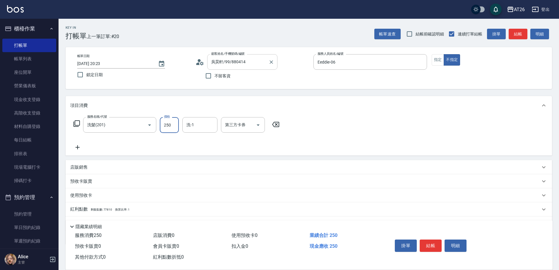
type input "5"
type input "0"
type input "50"
type input "500"
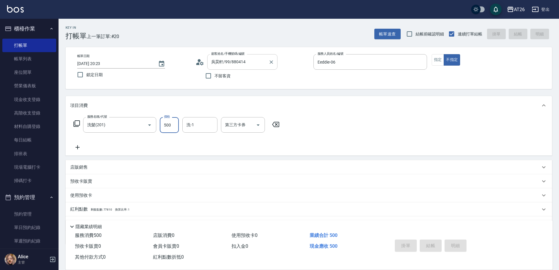
type input "0"
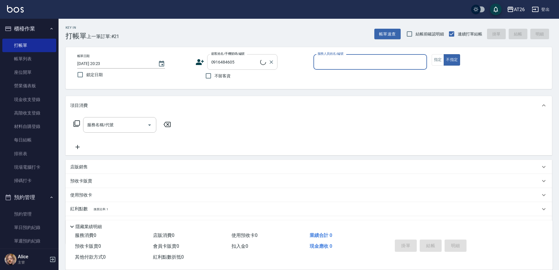
type input "新客人 姓名未設定/0916484605/null"
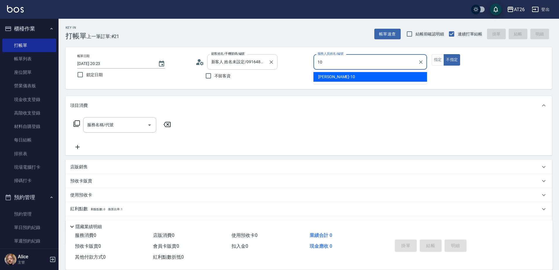
type input "[PERSON_NAME]-10"
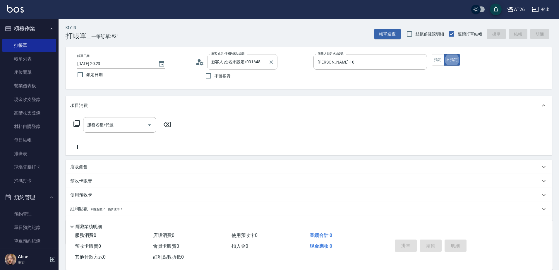
type button "false"
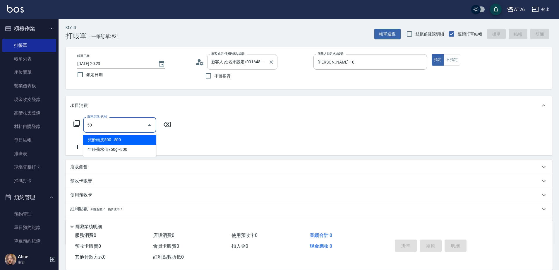
type input "501"
type input "120"
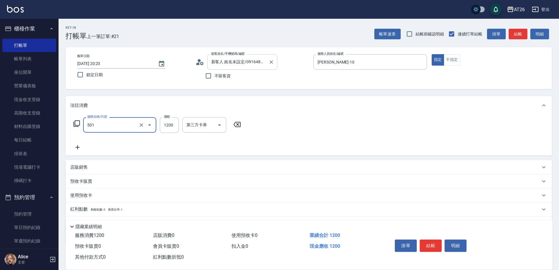
type input "染髮(501)"
type input "2"
type input "0"
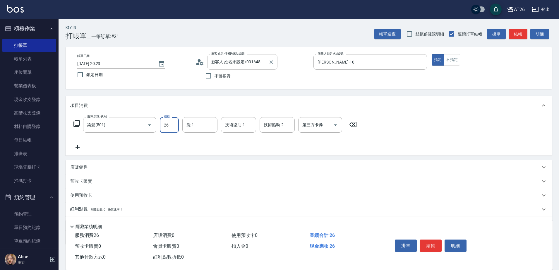
type input "268"
type input "20"
type input "2680"
type input "260"
click at [167, 123] on input "2680" at bounding box center [169, 125] width 19 height 16
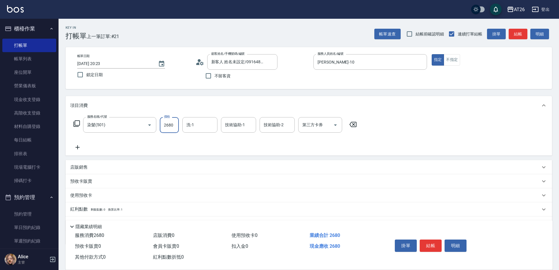
type input "3"
type input "0"
type input "388"
type input "30"
type input "3880"
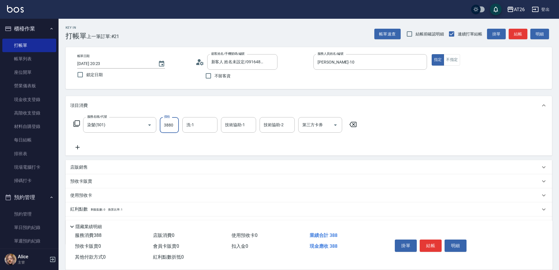
type input "380"
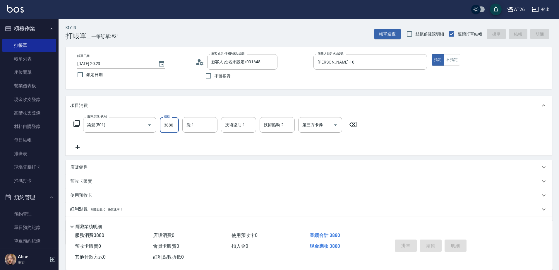
type input "[DATE] 20:24"
type input "0"
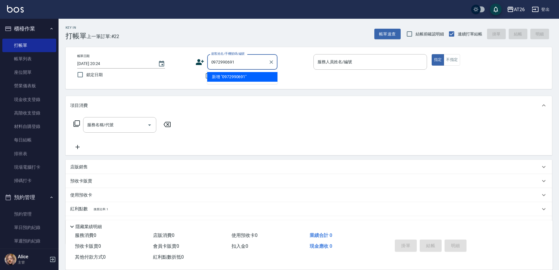
type input "0972990691"
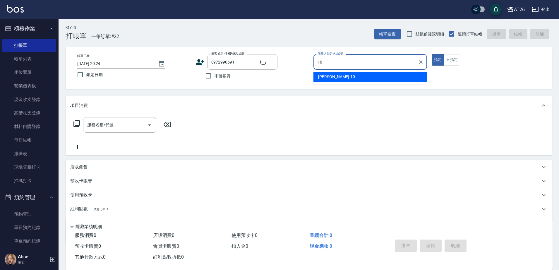
type input "10"
type input "新客人 姓名未設定/0972990691/null"
type input "[PERSON_NAME]-10"
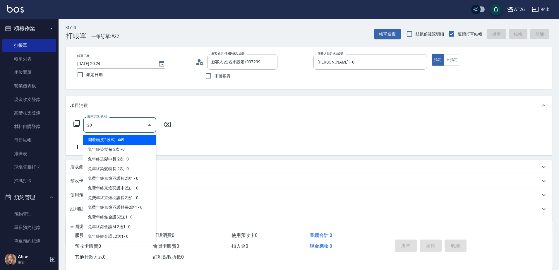
type input "201"
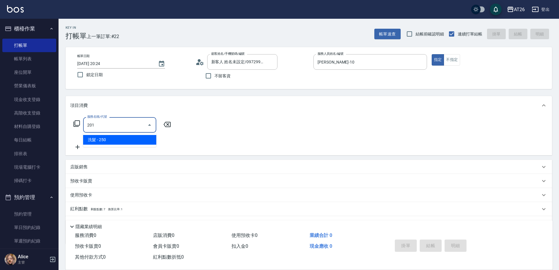
type input "20"
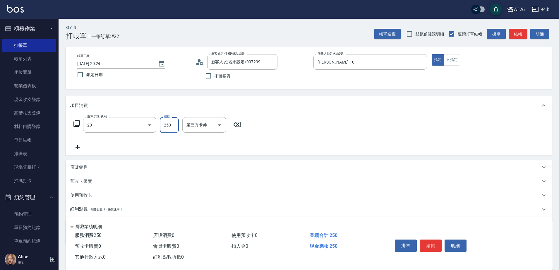
type input "洗髮(201)"
type input "0"
type input "[PERSON_NAME]-44"
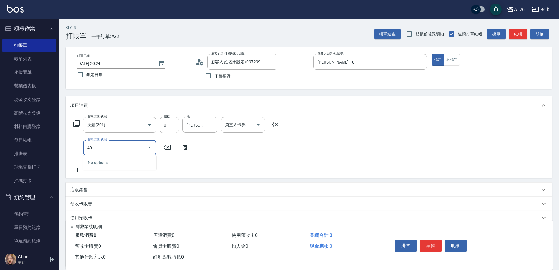
type input "401"
type input "20"
type input "剪髮(401)"
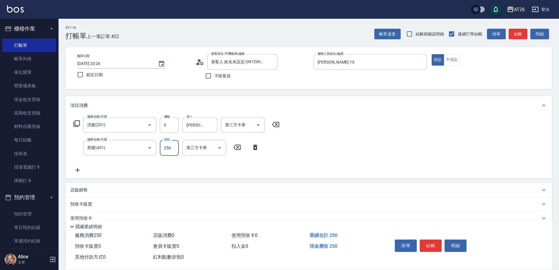
type input "8"
type input "0"
type input "800"
type input "80"
type input "0"
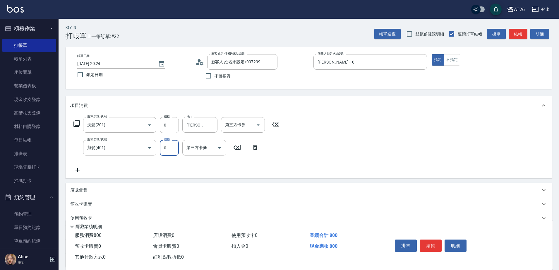
type input "0"
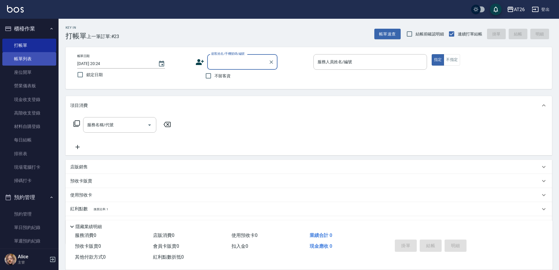
click at [21, 54] on link "帳單列表" at bounding box center [29, 58] width 54 height 13
click at [25, 59] on link "帳單列表" at bounding box center [29, 58] width 54 height 13
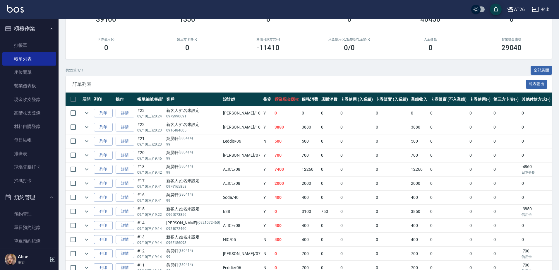
scroll to position [73, 0]
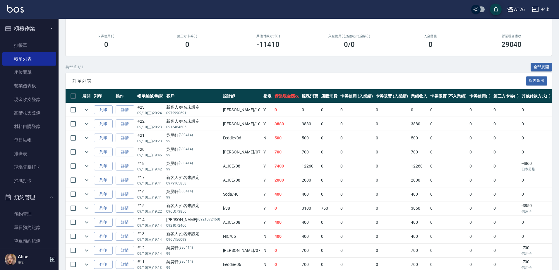
click at [125, 170] on link "詳情" at bounding box center [125, 166] width 19 height 9
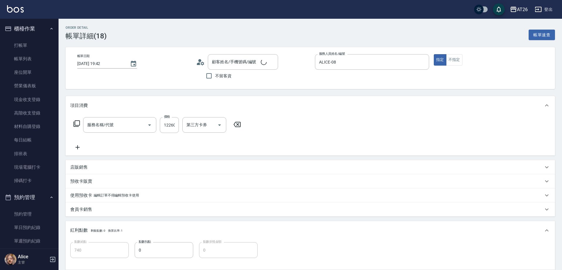
type input "[DATE] 19:42"
type input "ALICE-08"
type input "740"
type input "吳昊軒/99/880414"
type input "有色仙女羽毛髮(722)"
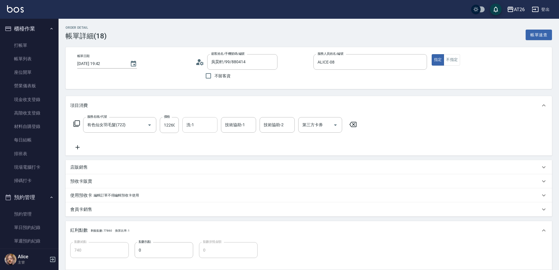
click at [191, 129] on input "洗-1" at bounding box center [200, 125] width 30 height 10
type input "[PERSON_NAME]-44"
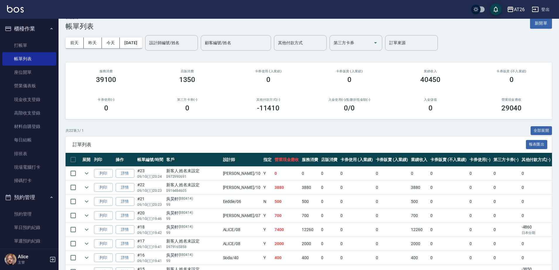
scroll to position [37, 0]
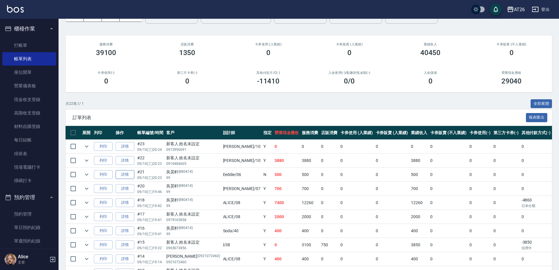
click at [125, 173] on link "詳情" at bounding box center [125, 174] width 19 height 9
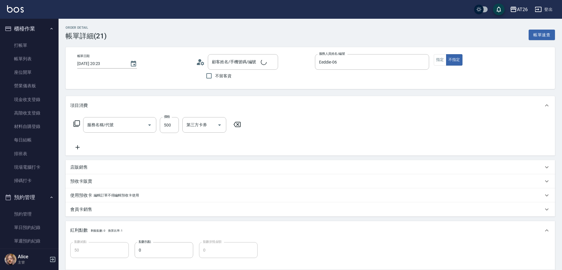
type input "[DATE] 20:23"
type input "Eeddie-06"
type input "50"
type input "吳昊軒/99/880414"
type input "洗髮(201)"
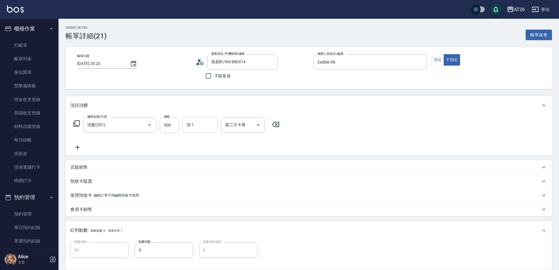
click at [187, 125] on div "洗-1 洗-1" at bounding box center [199, 125] width 35 height 16
type input "[PERSON_NAME]-44"
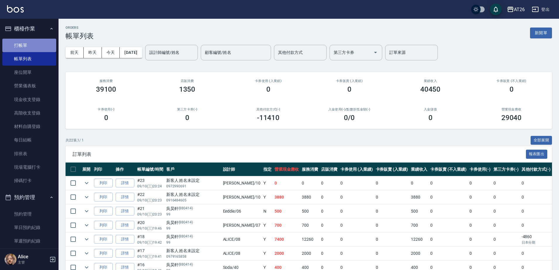
click at [32, 48] on link "打帳單" at bounding box center [29, 45] width 54 height 13
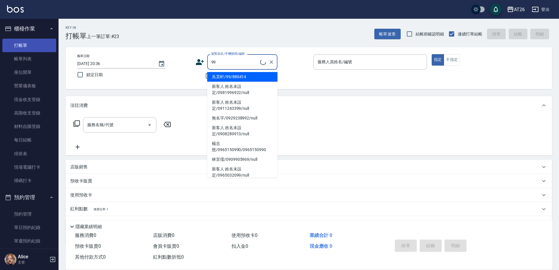
type input "吳昊軒/99/880414"
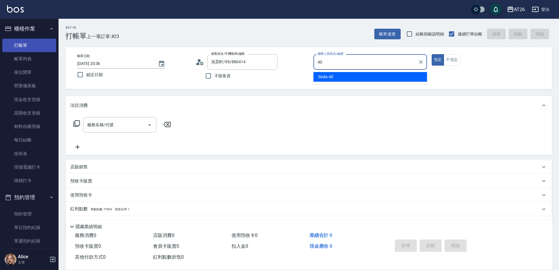
type input "Soda-40"
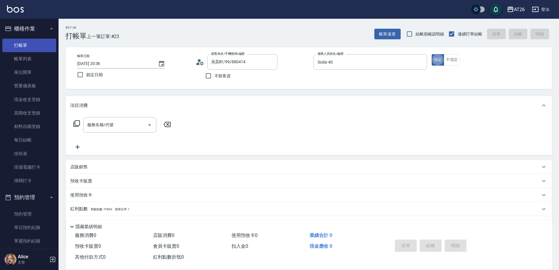
type button "true"
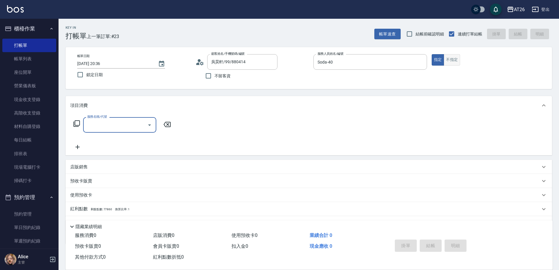
click at [451, 57] on button "不指定" at bounding box center [452, 59] width 16 height 11
click at [106, 131] on div "服務名稱/代號" at bounding box center [119, 125] width 73 height 16
type input "401"
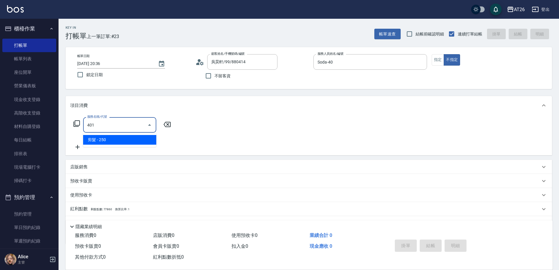
type input "20"
type input "剪髮(401)"
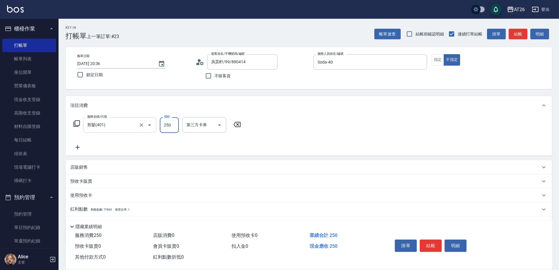
type input "7"
type input "0"
type input "70"
type input "700"
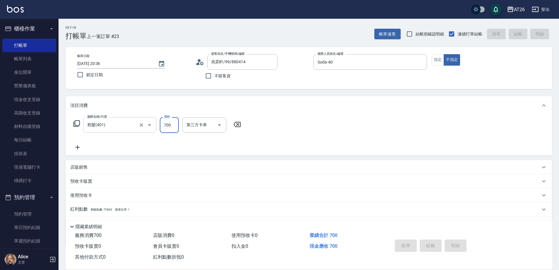
type input "0"
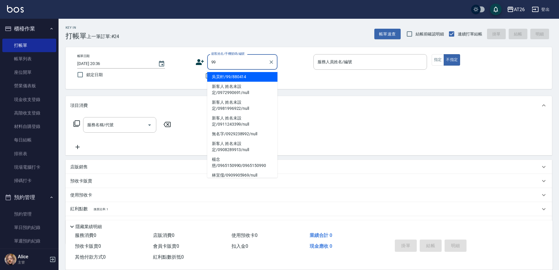
type input "吳昊軒/99/880414"
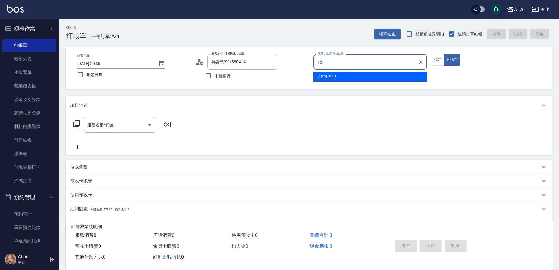
type input "APPLE-18"
type button "false"
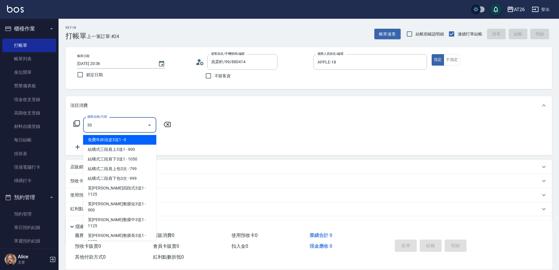
type input "301"
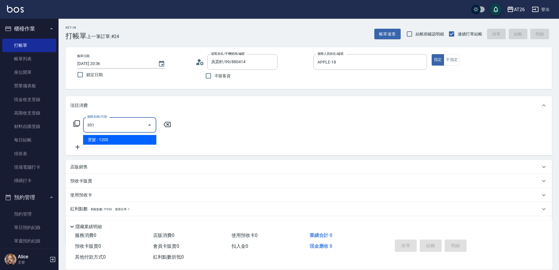
type input "120"
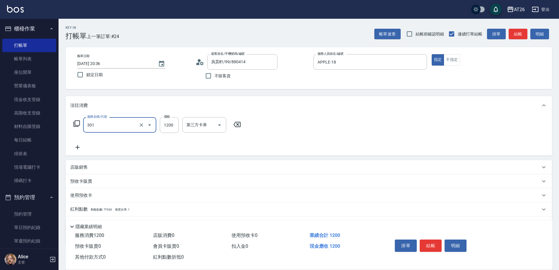
type input "燙髮(301)"
type input "15"
type input "0"
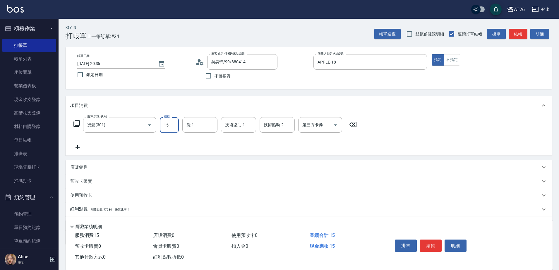
type input "150"
type input "1500"
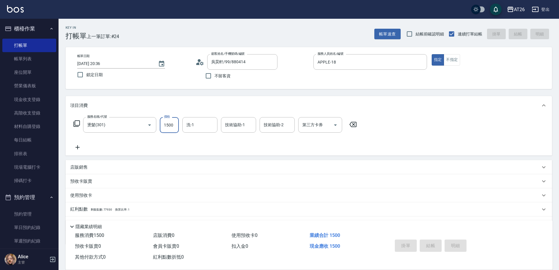
type input "[DATE] 20:48"
type input "0"
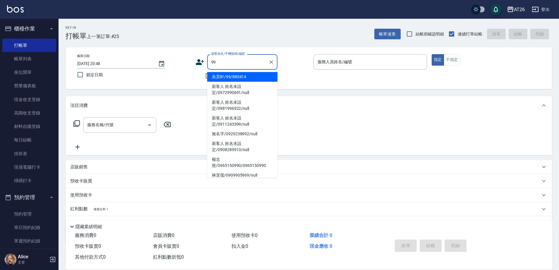
type input "吳昊軒/99/880414"
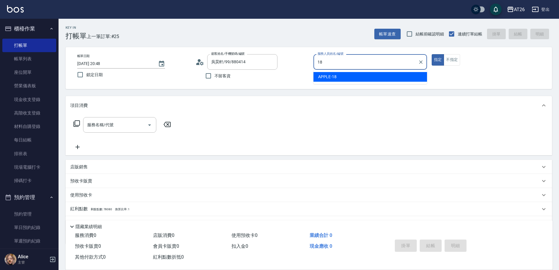
type input "APPLE-18"
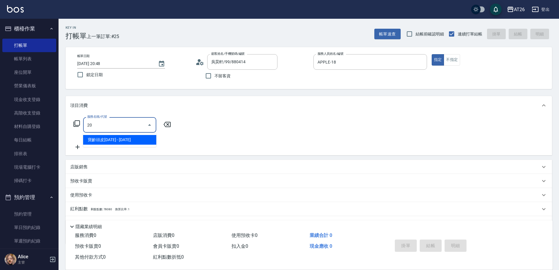
type input "201"
type input "20"
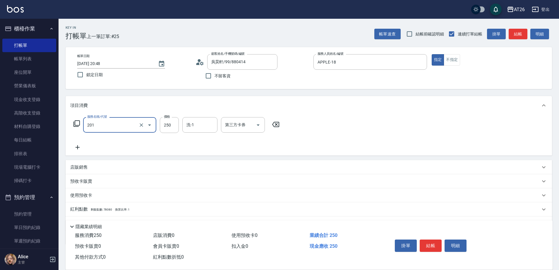
type input "洗髮(201)"
type input "6"
type input "0"
type input "600"
type input "60"
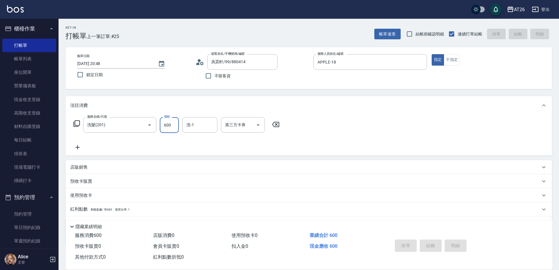
type input "[DATE] 20:49"
type input "0"
